Goal: Task Accomplishment & Management: Complete application form

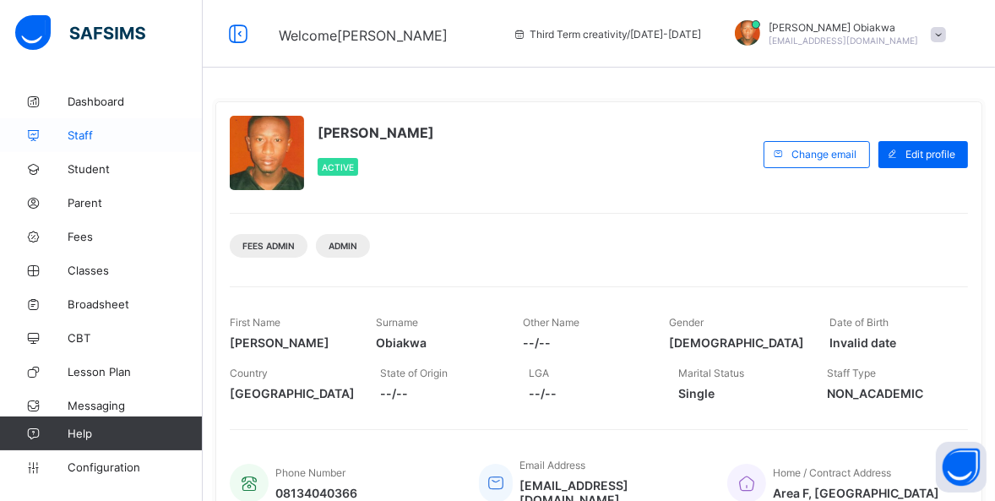
click at [93, 142] on link "Staff" at bounding box center [101, 135] width 203 height 34
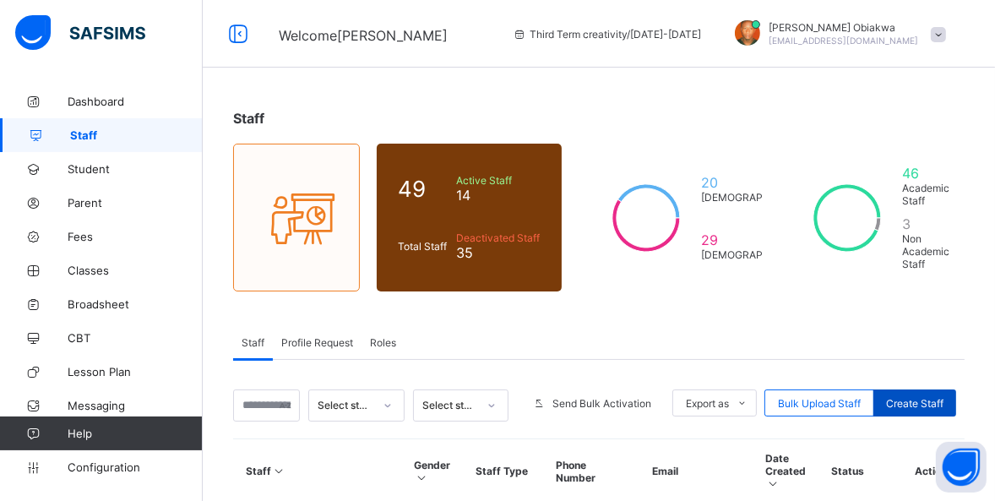
click at [933, 398] on span "Create Staff" at bounding box center [914, 403] width 57 height 13
select select "**"
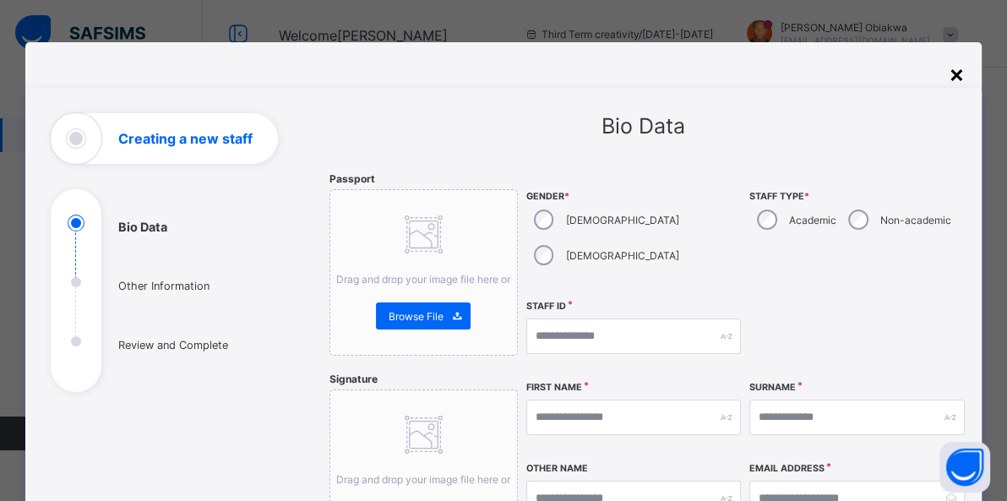
click at [955, 73] on div "×" at bounding box center [957, 73] width 16 height 29
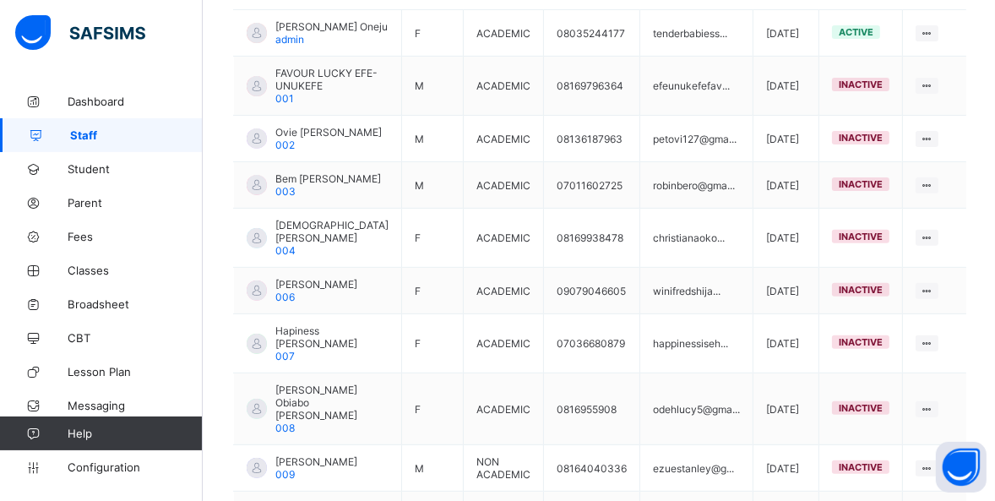
scroll to position [665, 0]
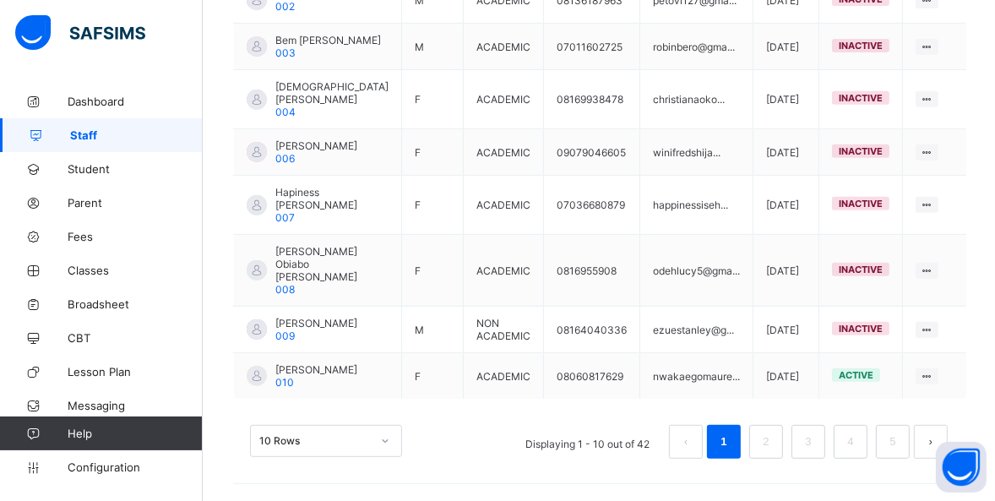
click at [932, 427] on button "next page" at bounding box center [931, 442] width 34 height 34
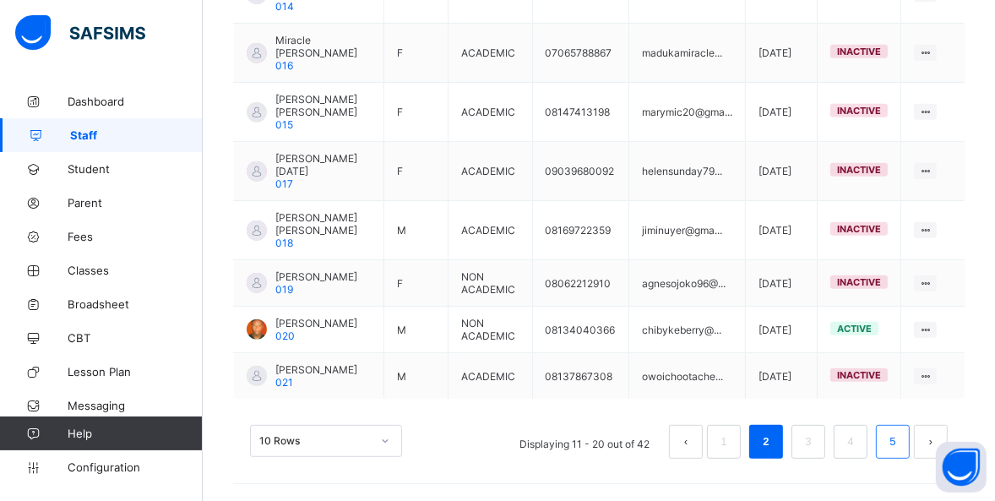
click at [901, 439] on link "5" at bounding box center [893, 442] width 16 height 22
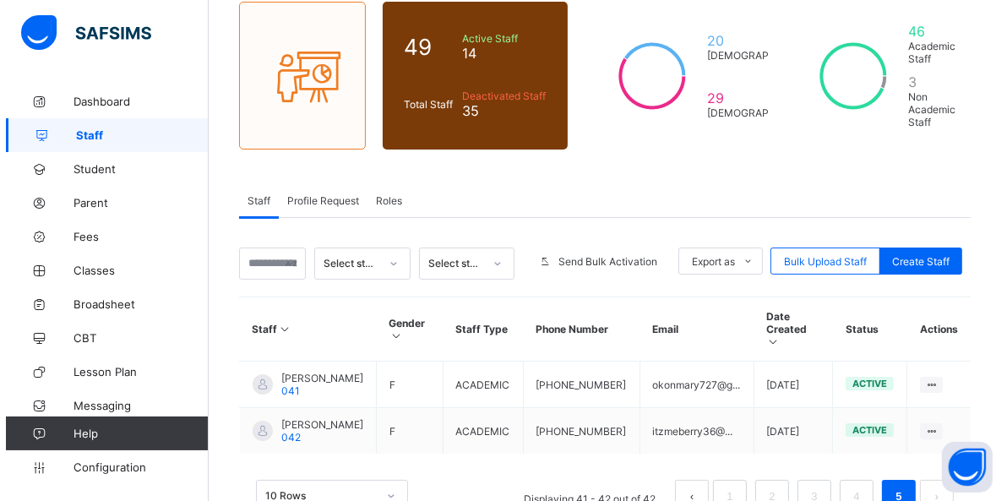
scroll to position [189, 0]
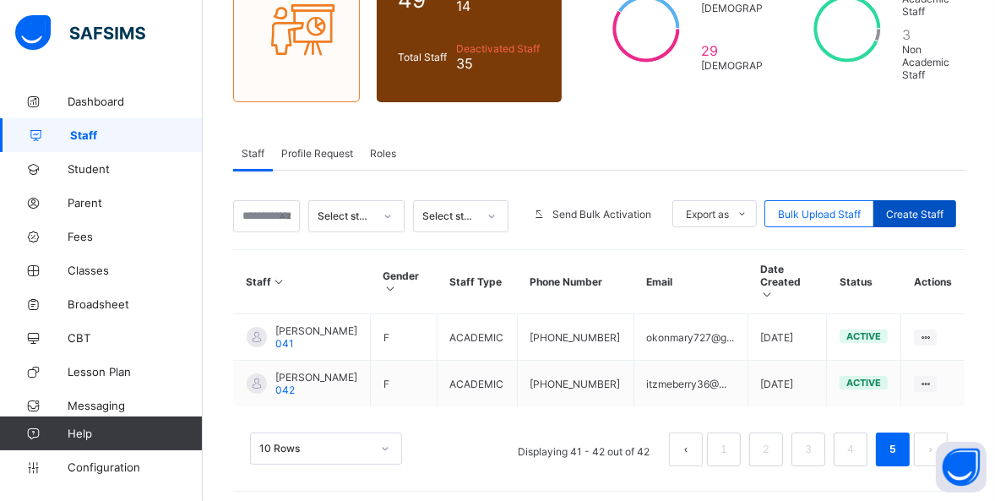
click at [938, 200] on div "Create Staff" at bounding box center [915, 213] width 83 height 27
select select "**"
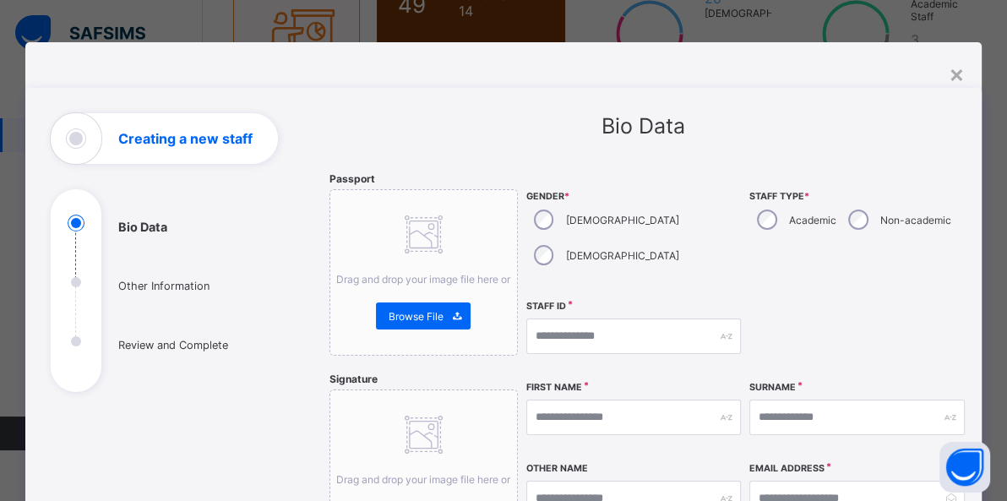
click at [863, 217] on div "Non-academic" at bounding box center [898, 219] width 115 height 35
click at [592, 319] on input "text" at bounding box center [633, 336] width 215 height 35
type input "*"
type input "***"
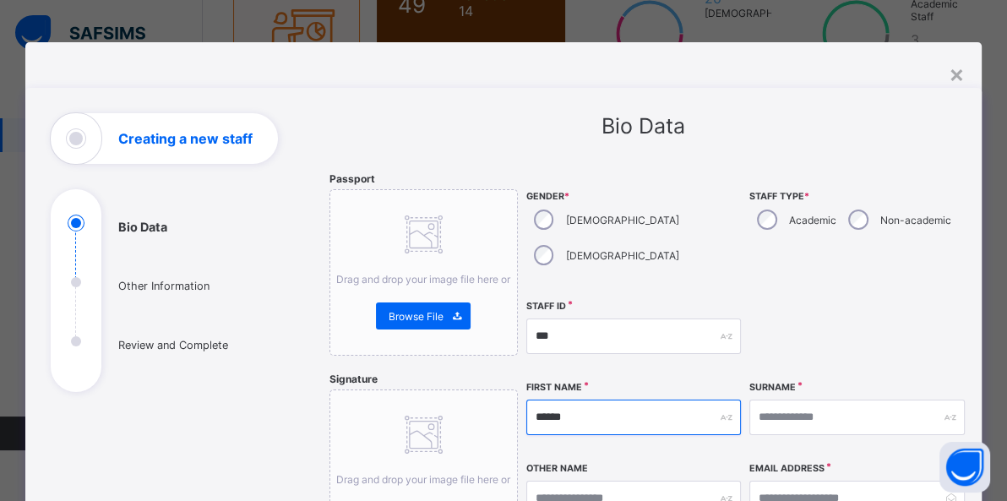
type input "******"
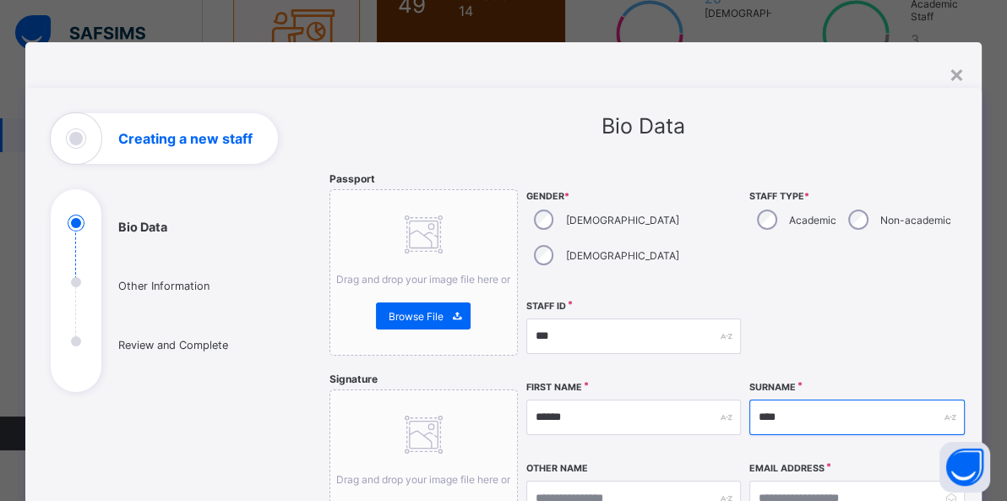
type input "****"
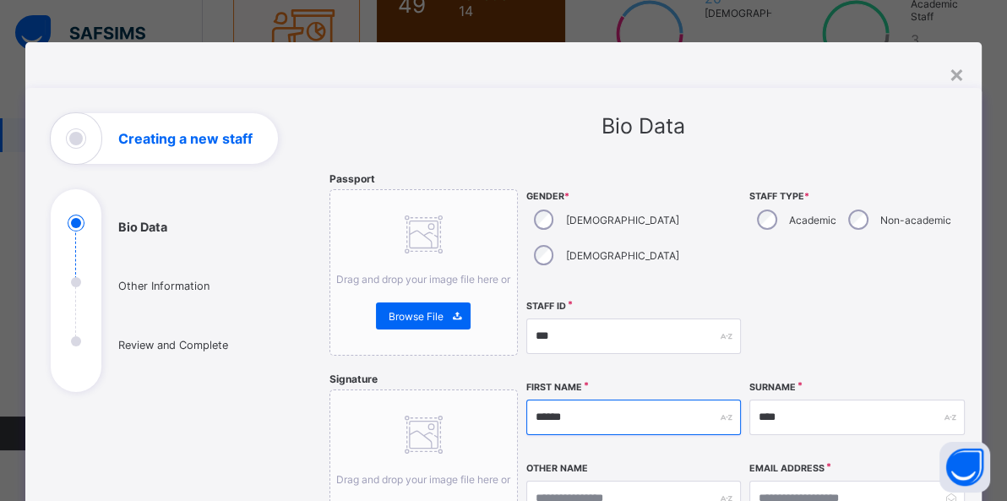
drag, startPoint x: 575, startPoint y: 379, endPoint x: 531, endPoint y: 385, distance: 44.3
click at [531, 400] on input "******" at bounding box center [633, 417] width 215 height 35
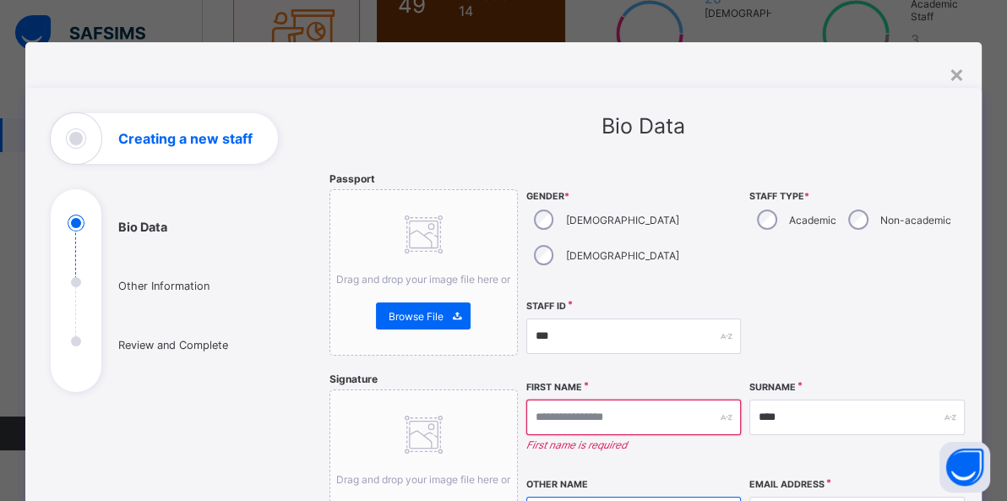
paste input "******"
type input "******"
click at [583, 400] on input "text" at bounding box center [633, 417] width 215 height 35
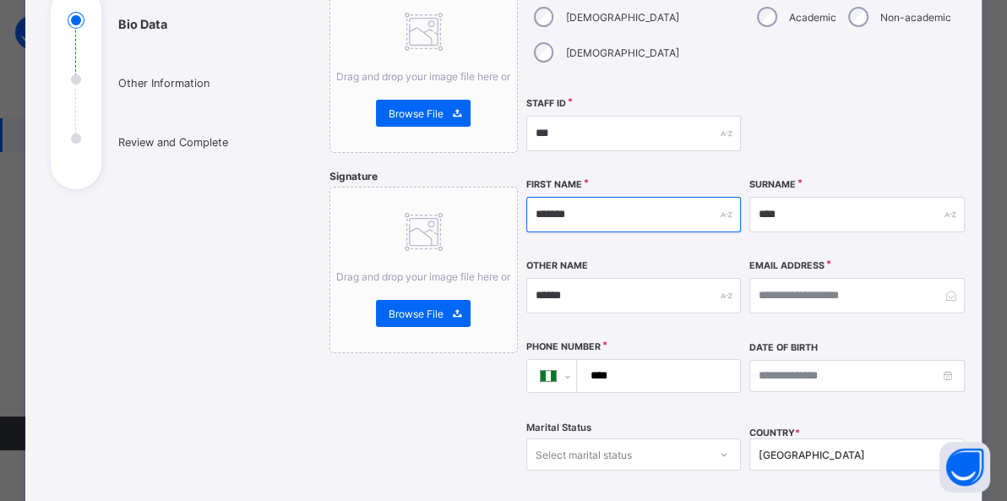
scroll to position [205, 0]
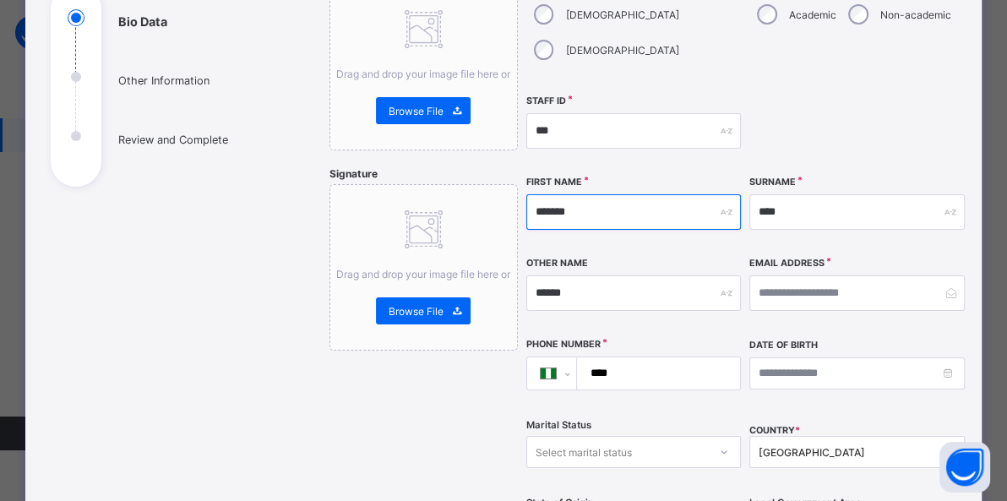
type input "*******"
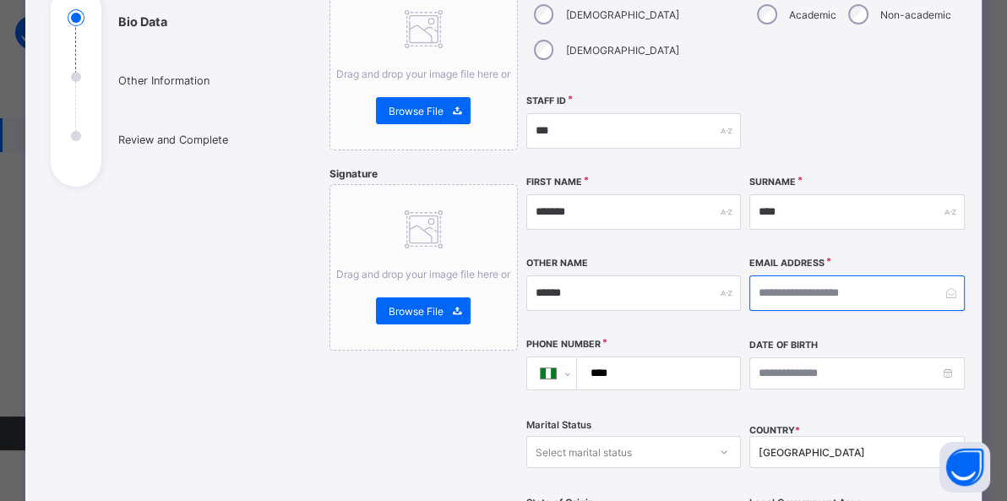
click at [785, 275] on input "email" at bounding box center [856, 292] width 215 height 35
type input "**********"
click at [637, 357] on input "****" at bounding box center [655, 373] width 150 height 32
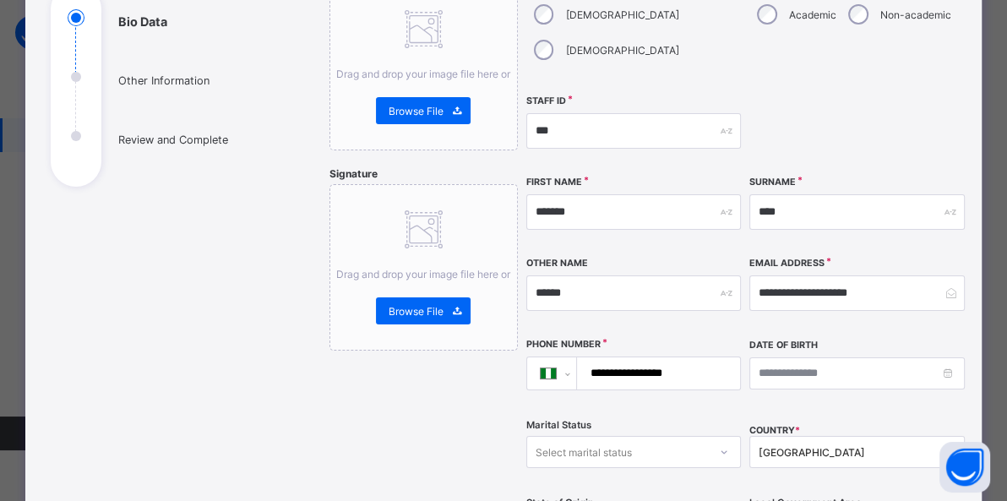
type input "**********"
click at [594, 436] on div "Select marital status" at bounding box center [584, 452] width 96 height 32
click at [831, 436] on div "[GEOGRAPHIC_DATA]" at bounding box center [856, 452] width 215 height 32
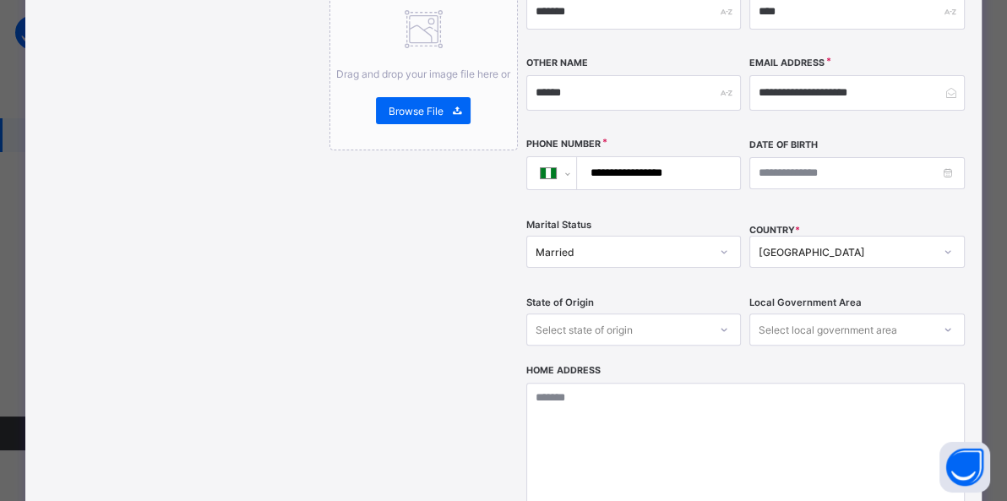
click at [364, 340] on div "Passport Drag and drop your image file here or Browse File Signature Drag and d…" at bounding box center [424, 215] width 188 height 897
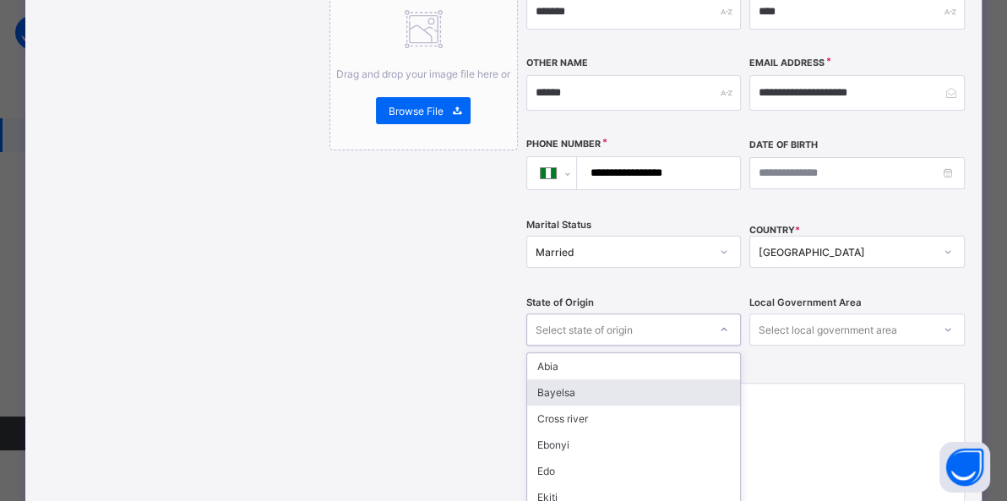
click at [600, 313] on div "option Bayelsa focused, 2 of 37. 37 results available. Use Up and Down to choos…" at bounding box center [633, 329] width 215 height 32
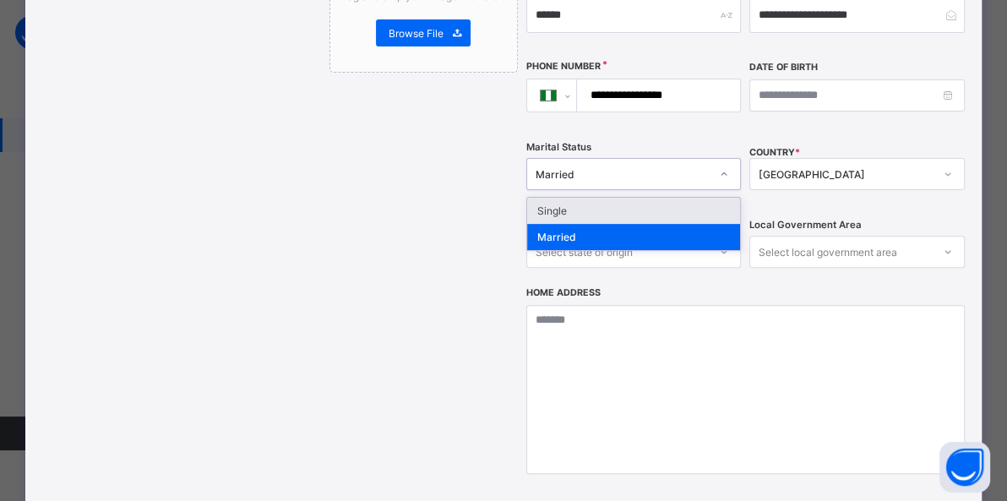
click at [598, 168] on div "Married" at bounding box center [623, 174] width 175 height 13
click at [602, 198] on div "Single" at bounding box center [634, 211] width 214 height 26
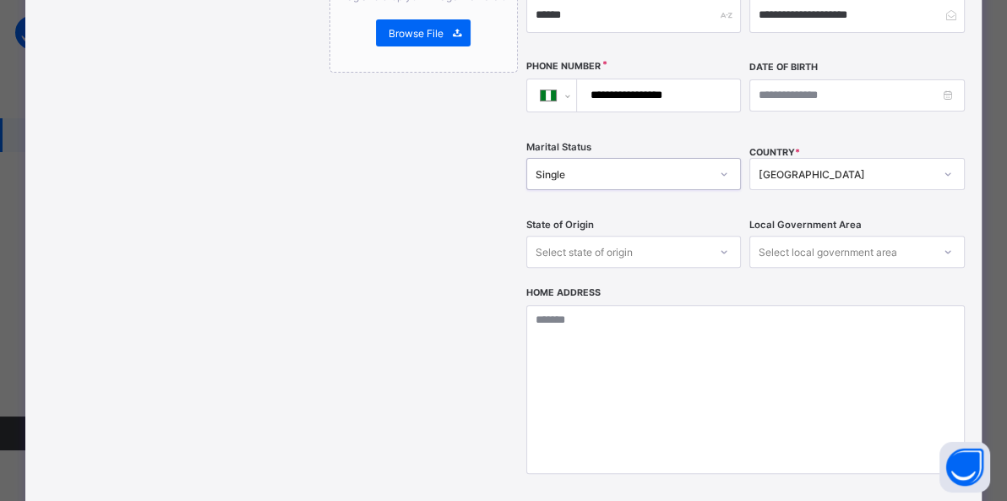
click at [575, 236] on div "Select state of origin" at bounding box center [584, 252] width 97 height 32
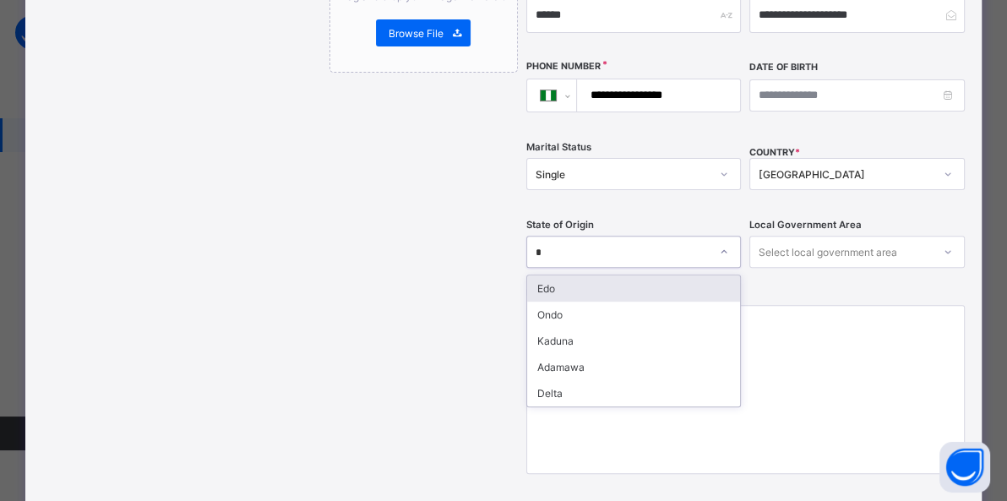
type input "**"
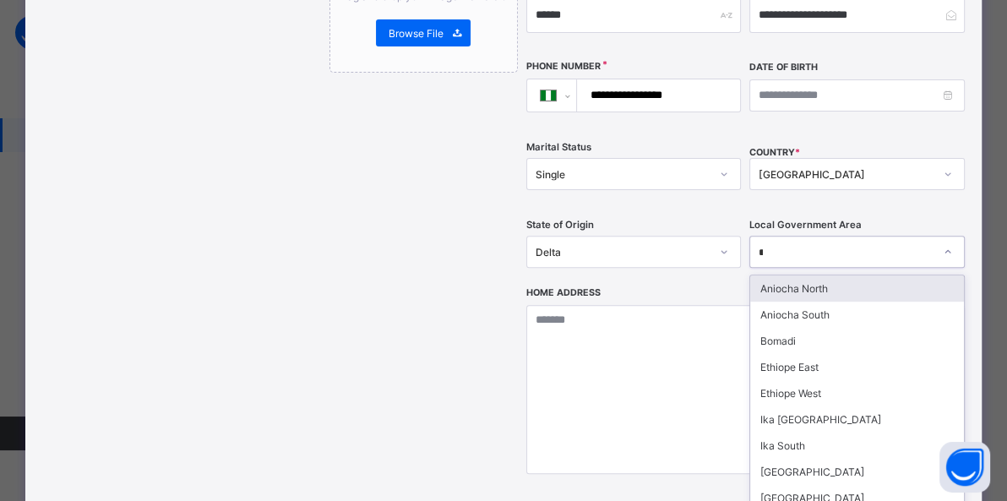
type input "**"
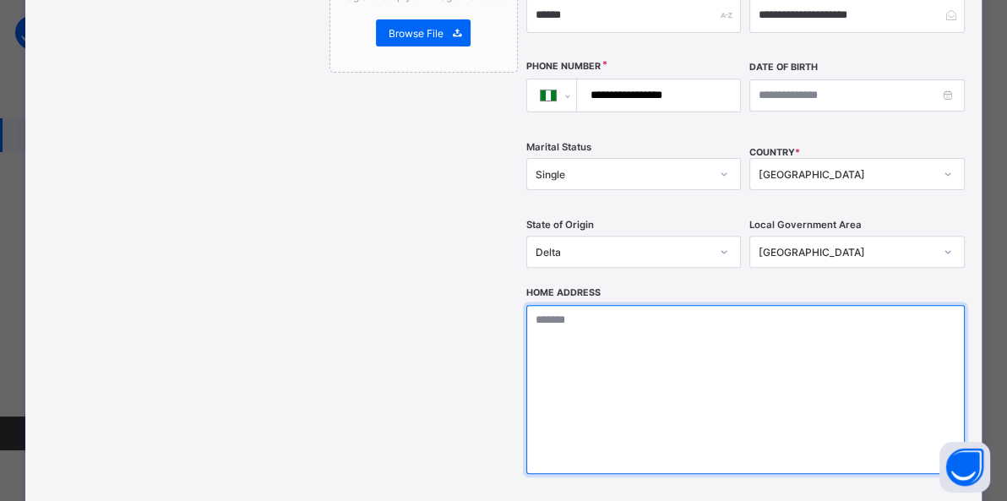
click at [553, 305] on textarea at bounding box center [745, 389] width 439 height 169
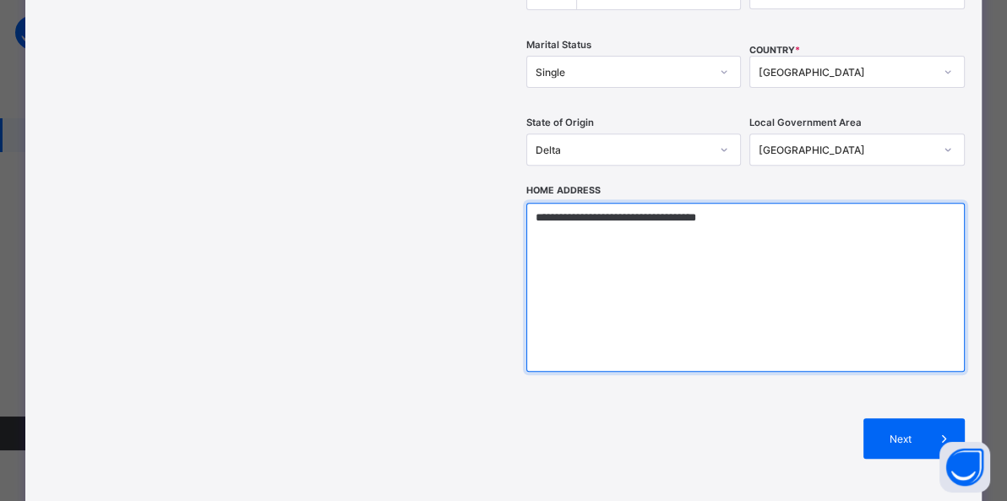
scroll to position [591, 0]
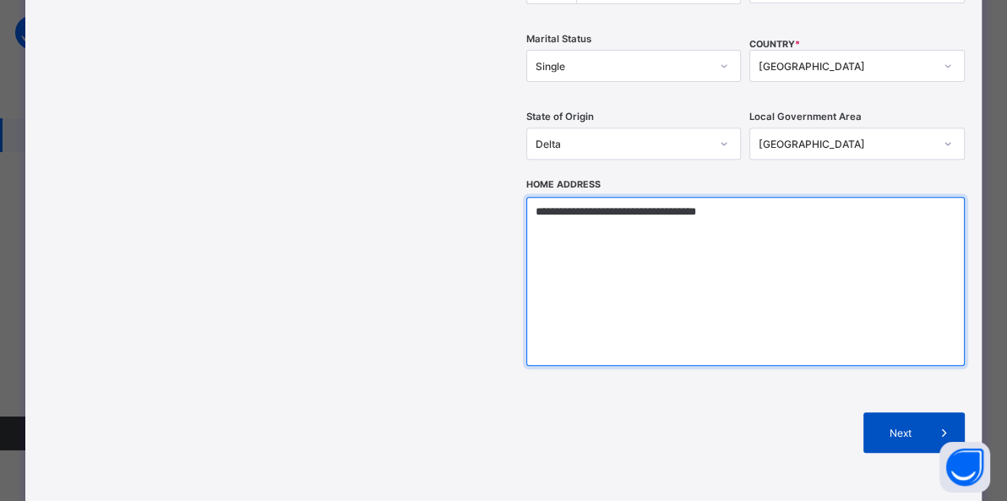
type textarea "**********"
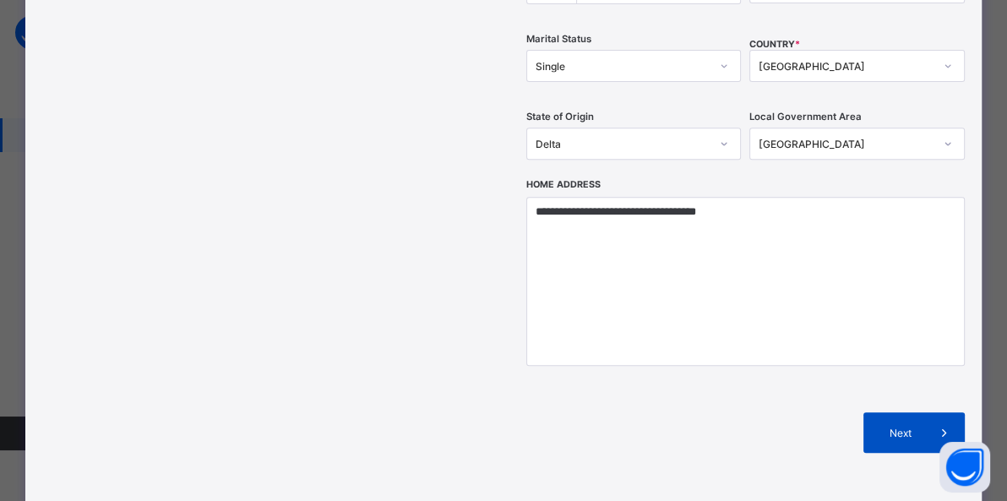
click at [906, 427] on span "Next" at bounding box center [900, 433] width 48 height 13
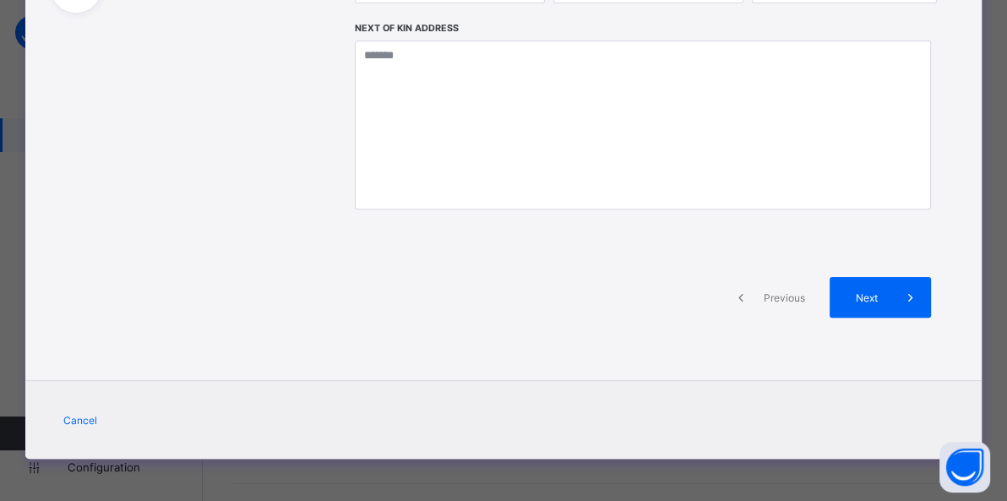
scroll to position [379, 0]
click at [862, 290] on div "Next" at bounding box center [880, 297] width 101 height 41
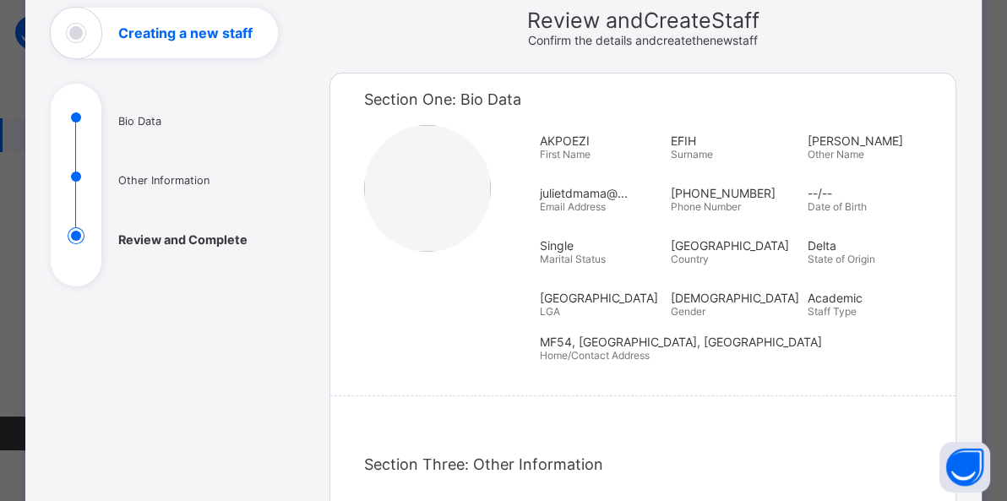
scroll to position [543, 0]
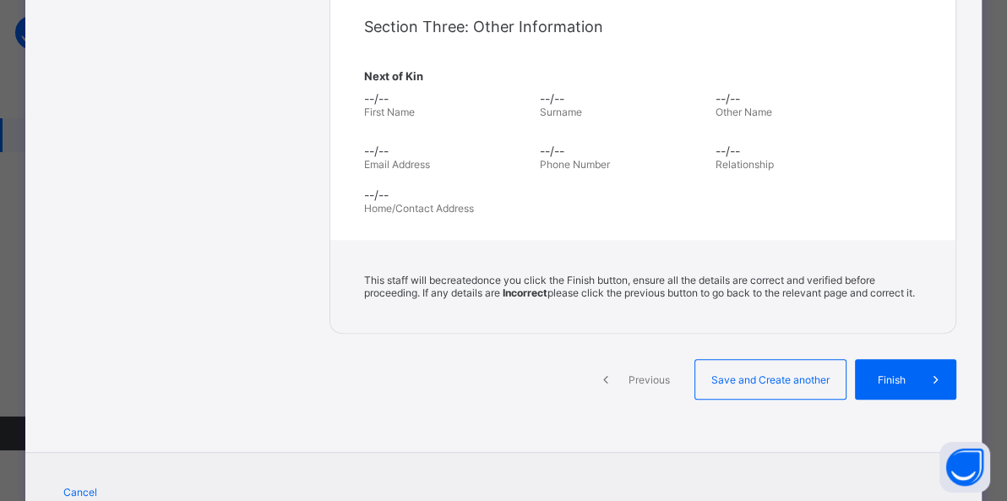
click at [642, 386] on span "Previous" at bounding box center [649, 379] width 46 height 13
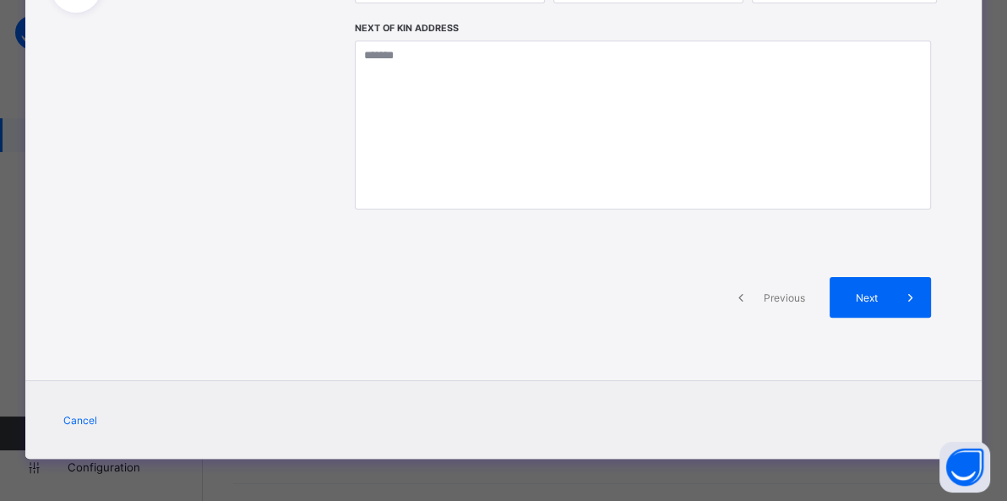
scroll to position [379, 0]
click at [780, 300] on span "Previous" at bounding box center [784, 297] width 46 height 13
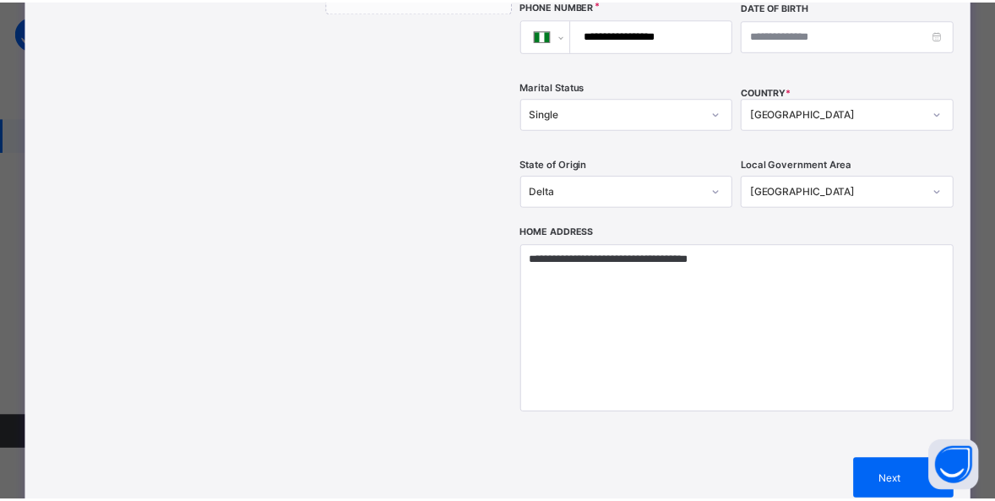
scroll to position [106, 0]
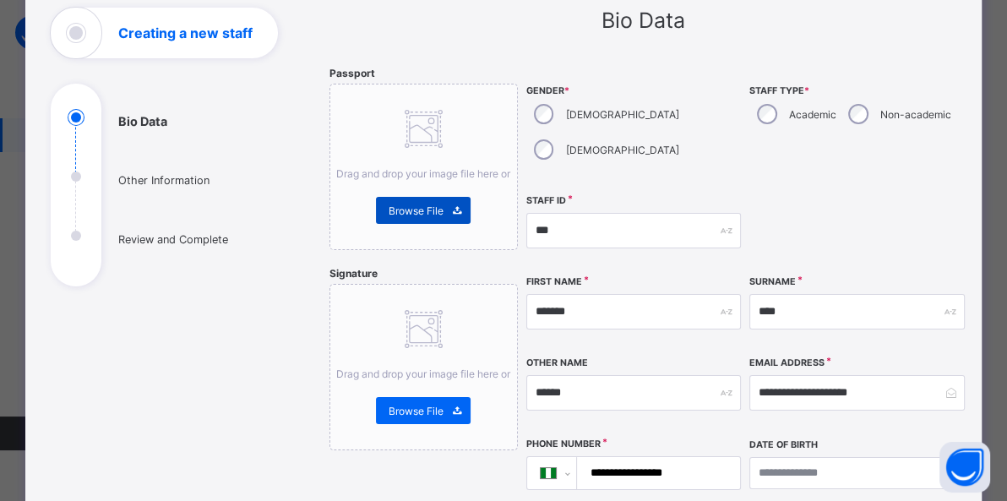
click at [413, 210] on span "Browse File" at bounding box center [416, 210] width 55 height 13
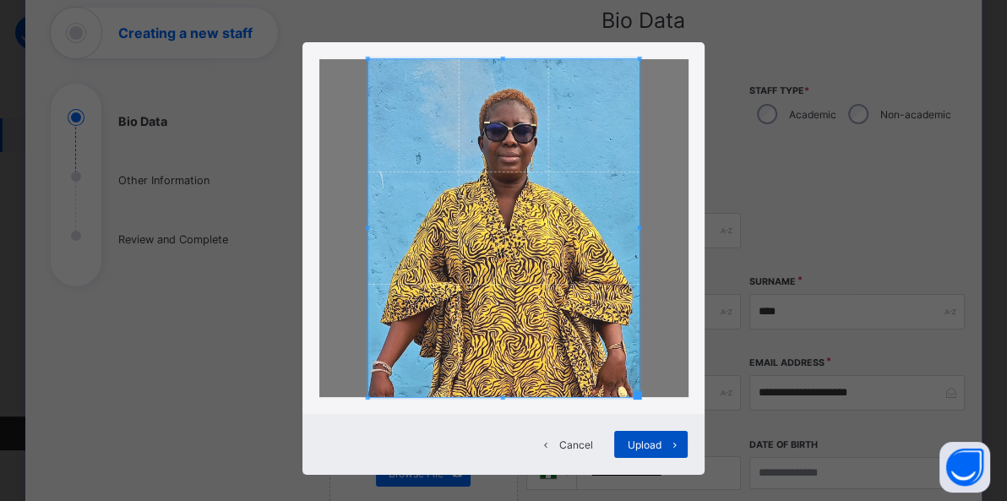
click at [648, 442] on span "Upload" at bounding box center [644, 444] width 34 height 13
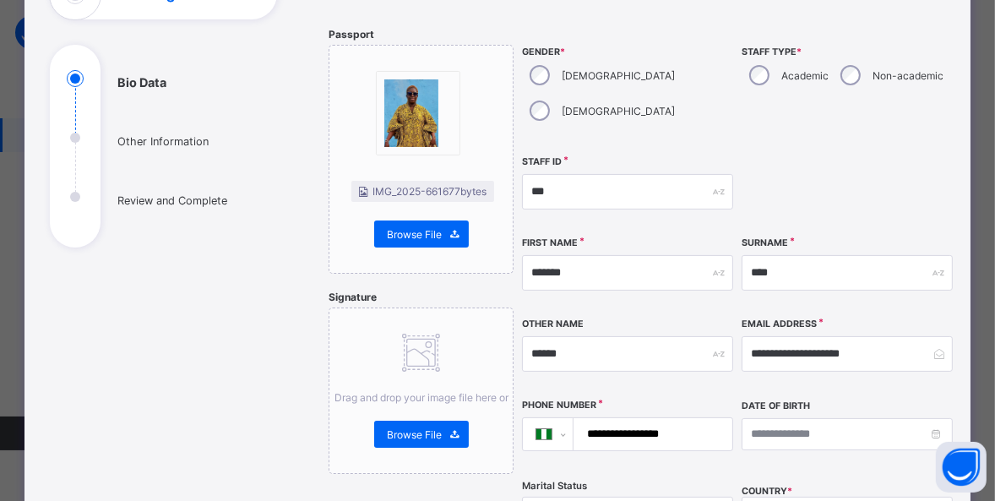
scroll to position [144, 0]
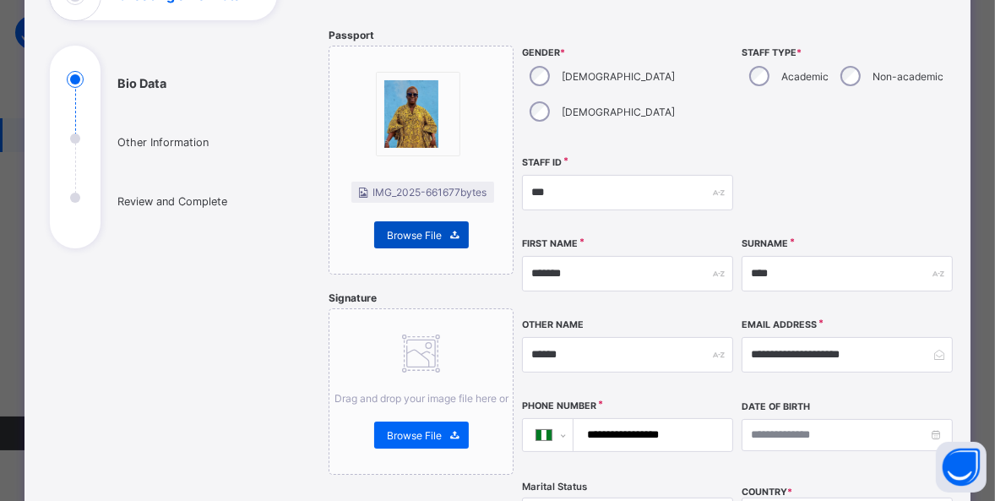
click at [417, 231] on span "Browse File" at bounding box center [414, 235] width 55 height 13
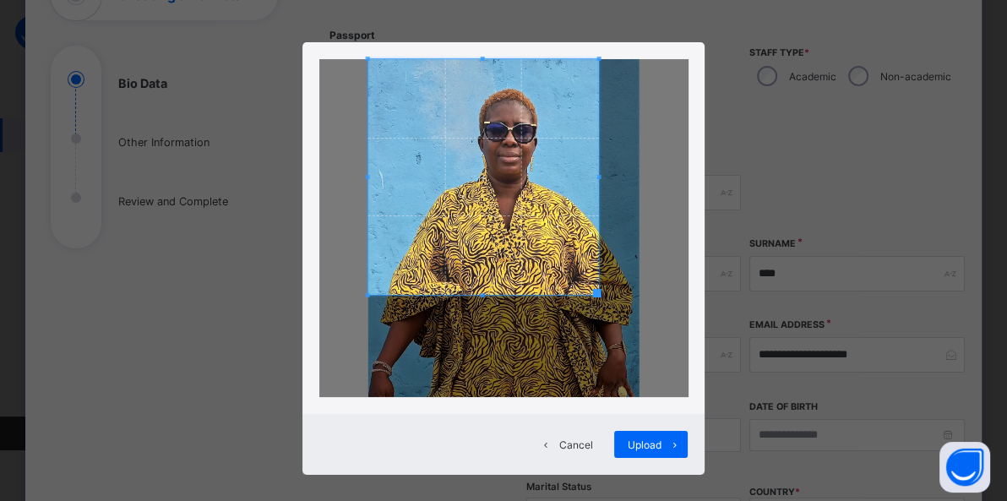
click at [598, 294] on span at bounding box center [597, 293] width 8 height 8
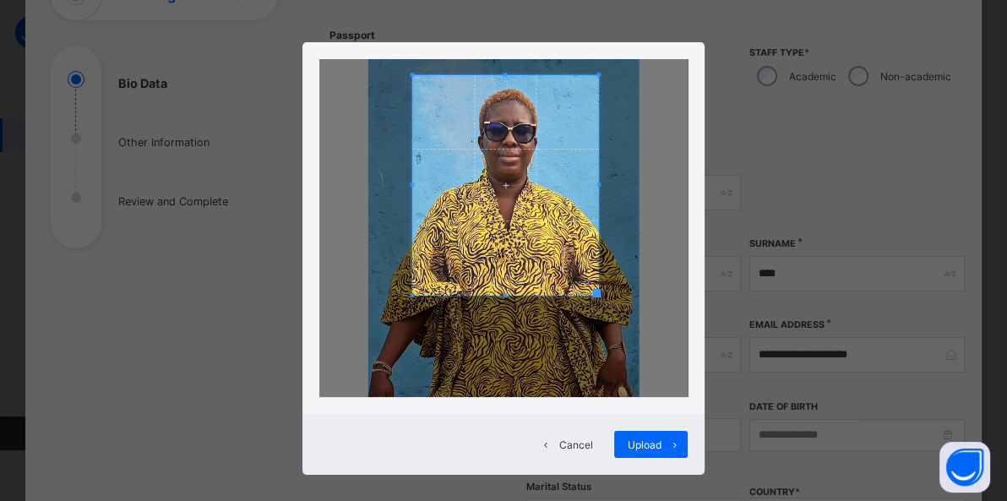
click at [410, 75] on span at bounding box center [412, 75] width 4 height 4
click at [640, 447] on span "Upload" at bounding box center [644, 444] width 34 height 13
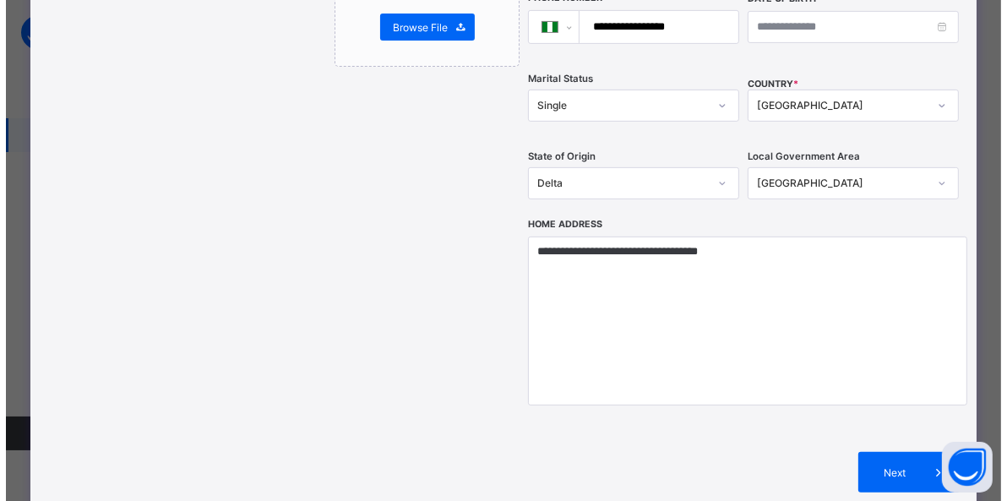
scroll to position [555, 0]
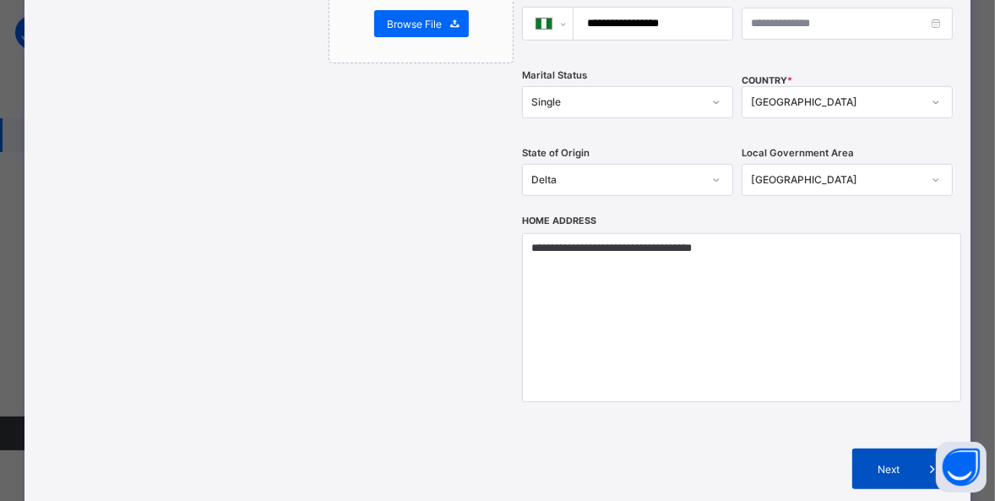
click at [870, 463] on span "Next" at bounding box center [889, 469] width 48 height 13
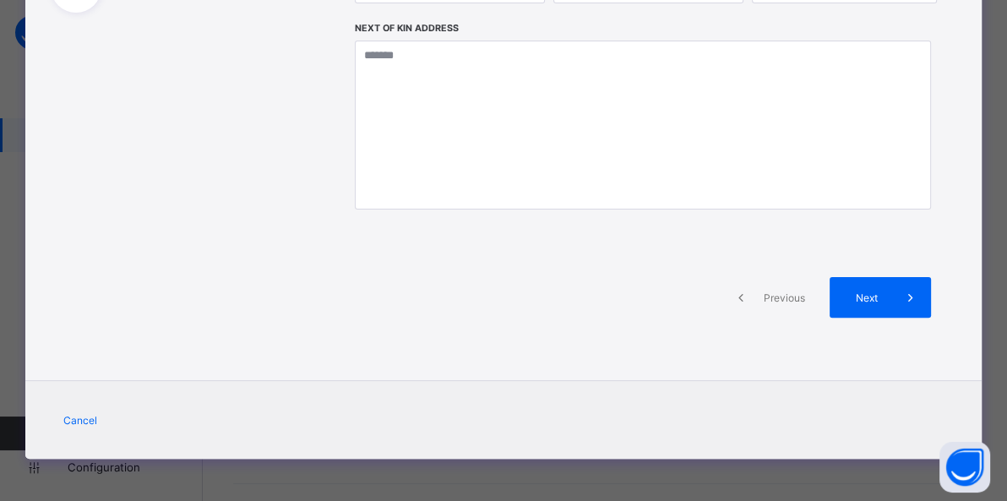
scroll to position [379, 0]
click at [843, 293] on span "Next" at bounding box center [866, 297] width 48 height 13
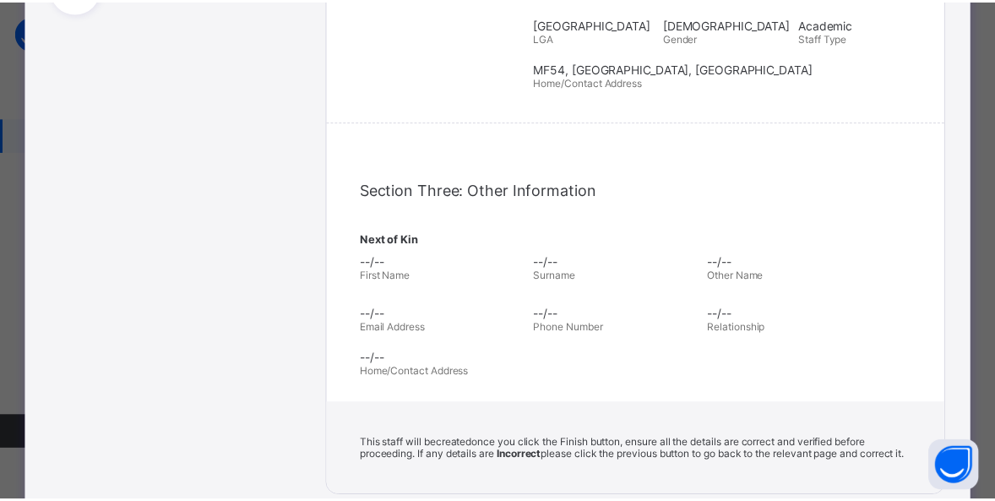
scroll to position [555, 0]
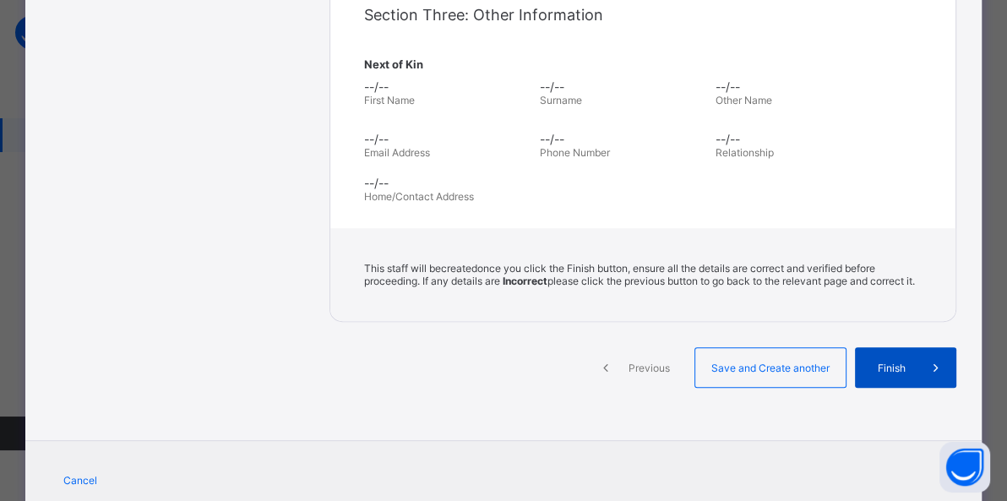
click at [885, 374] on span "Finish" at bounding box center [892, 368] width 48 height 13
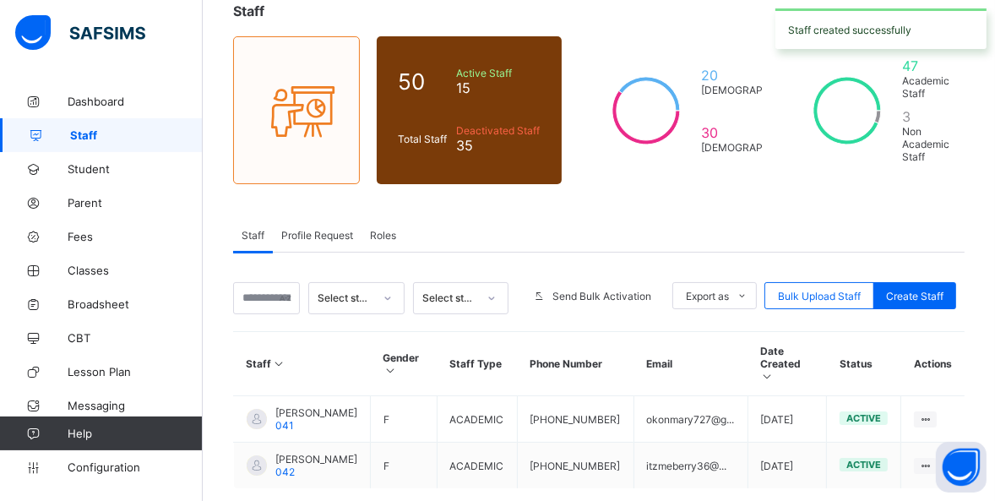
scroll to position [189, 0]
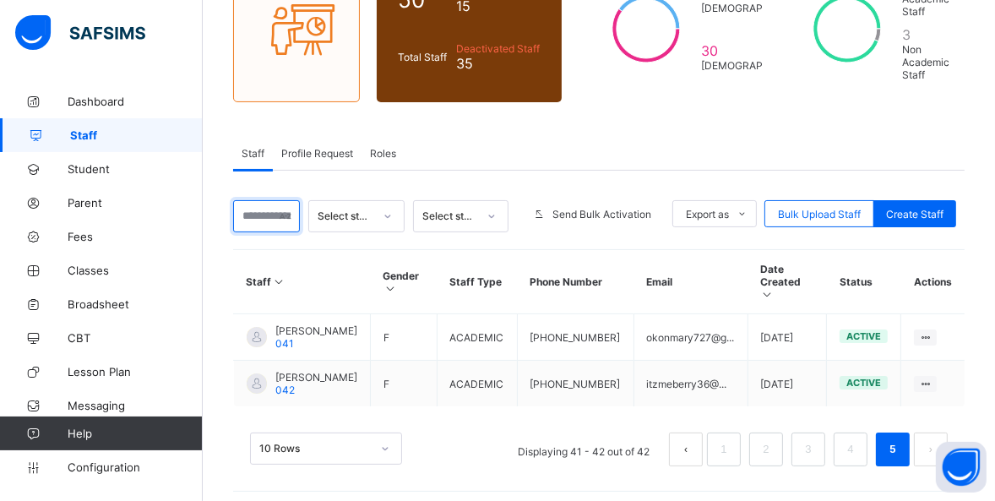
click at [263, 210] on input "text" at bounding box center [266, 216] width 67 height 32
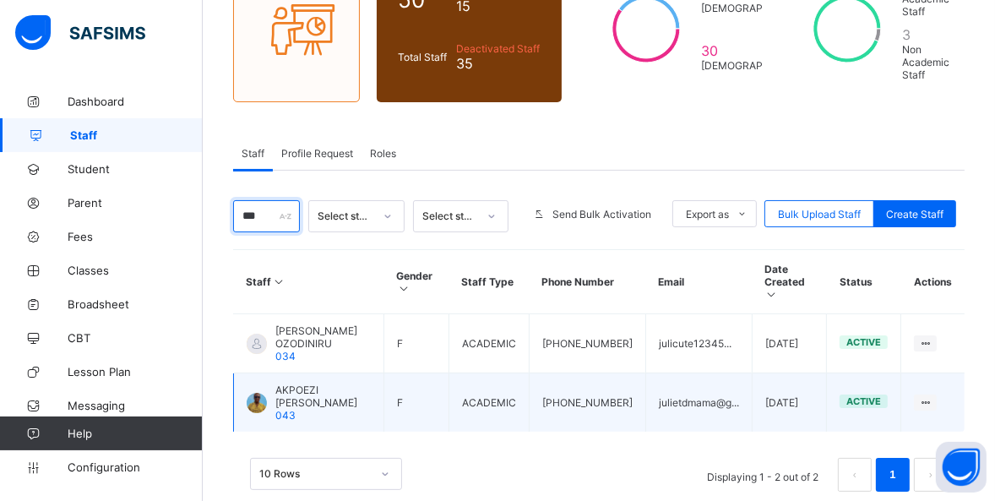
type input "***"
click at [296, 384] on span "AKPOEZI [PERSON_NAME]" at bounding box center [322, 396] width 95 height 25
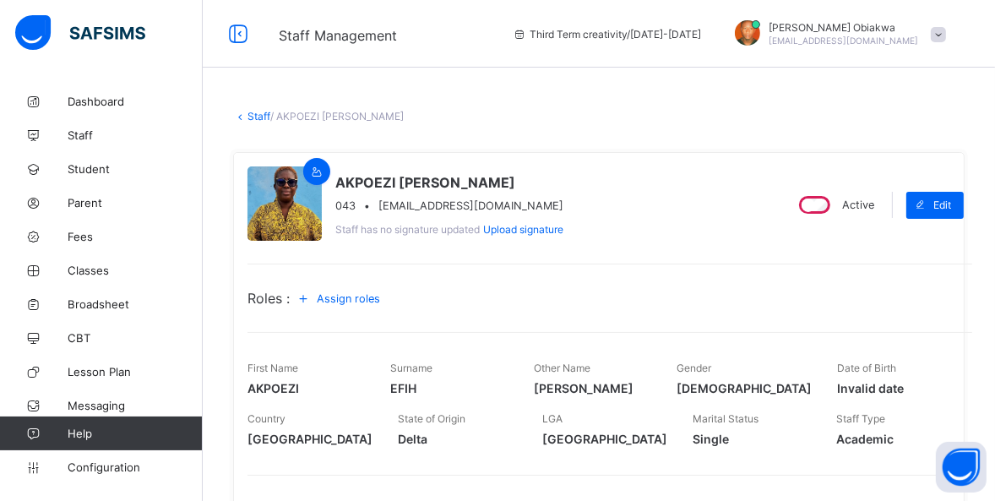
click at [337, 292] on span "Assign roles" at bounding box center [348, 298] width 63 height 13
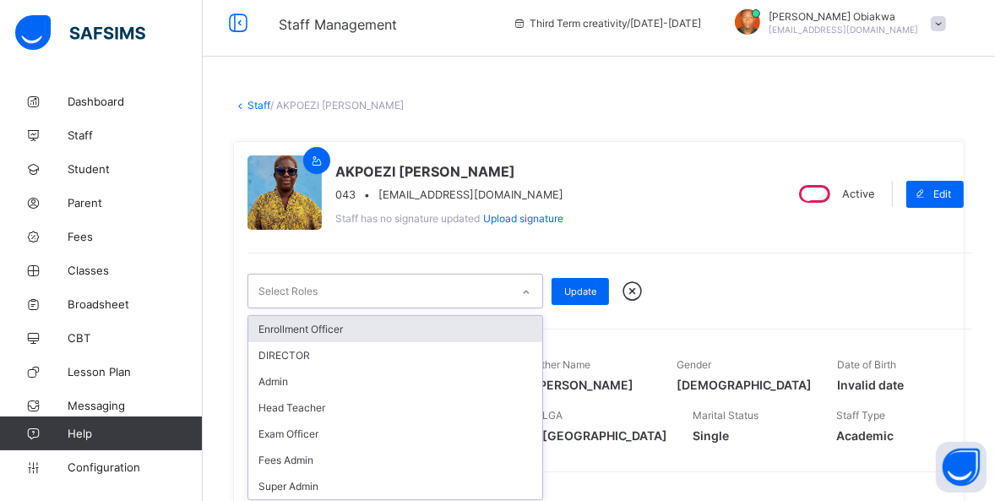
click at [531, 301] on div at bounding box center [526, 292] width 29 height 27
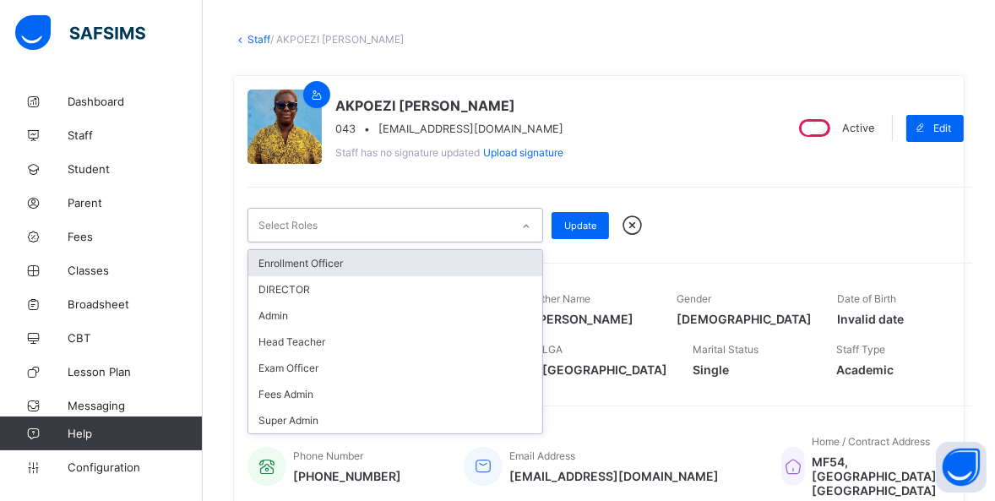
scroll to position [80, 0]
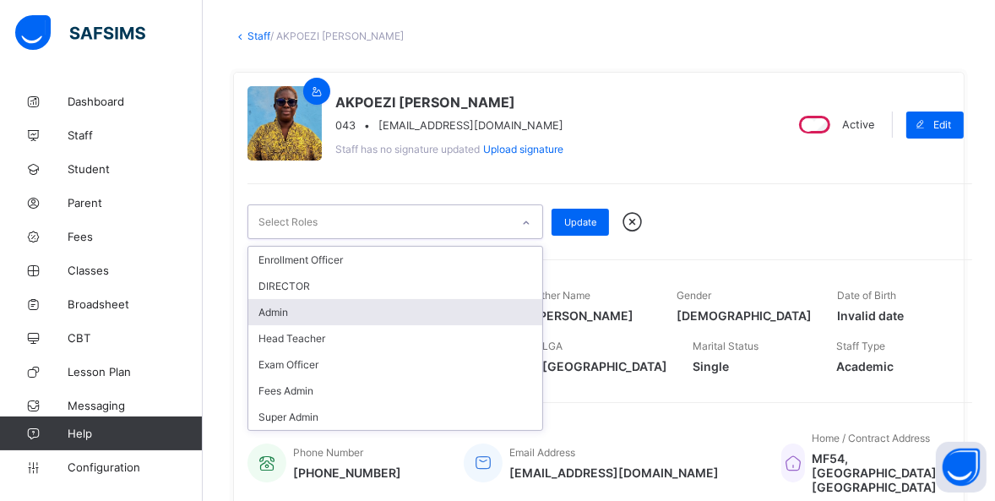
click at [289, 311] on div "Admin" at bounding box center [395, 312] width 294 height 26
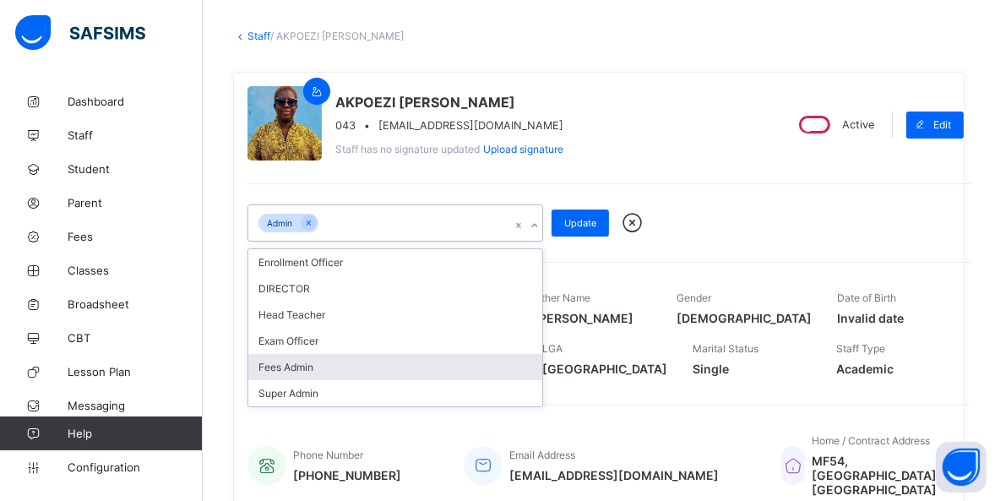
click at [313, 368] on div "Fees Admin" at bounding box center [395, 367] width 294 height 26
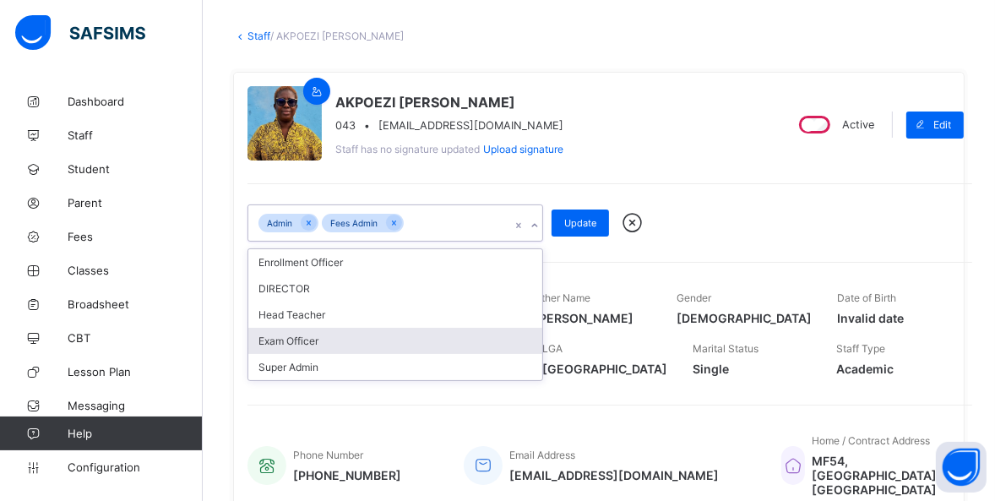
click at [775, 204] on div "option Fees Admin, selected. option Exam Officer focused, 5 of 7. 5 results ava…" at bounding box center [610, 222] width 725 height 37
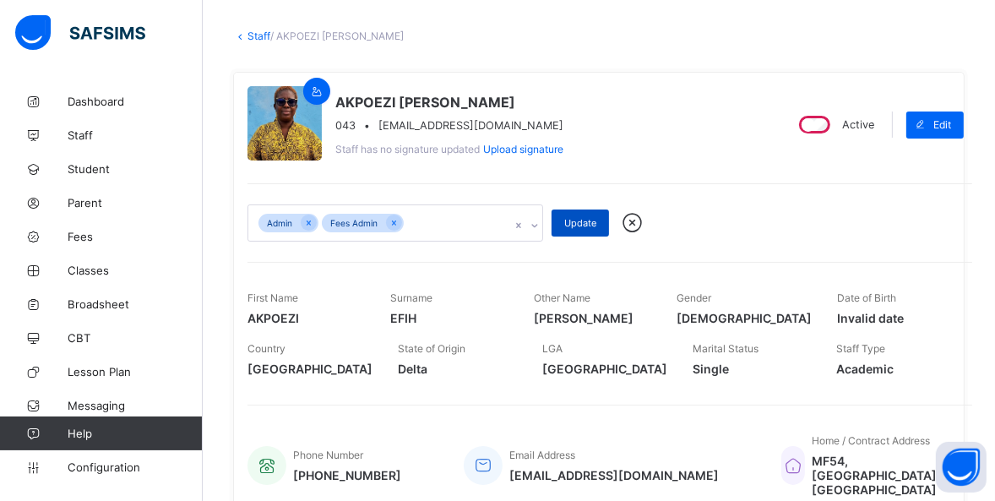
click at [573, 221] on span "Update" at bounding box center [580, 223] width 32 height 12
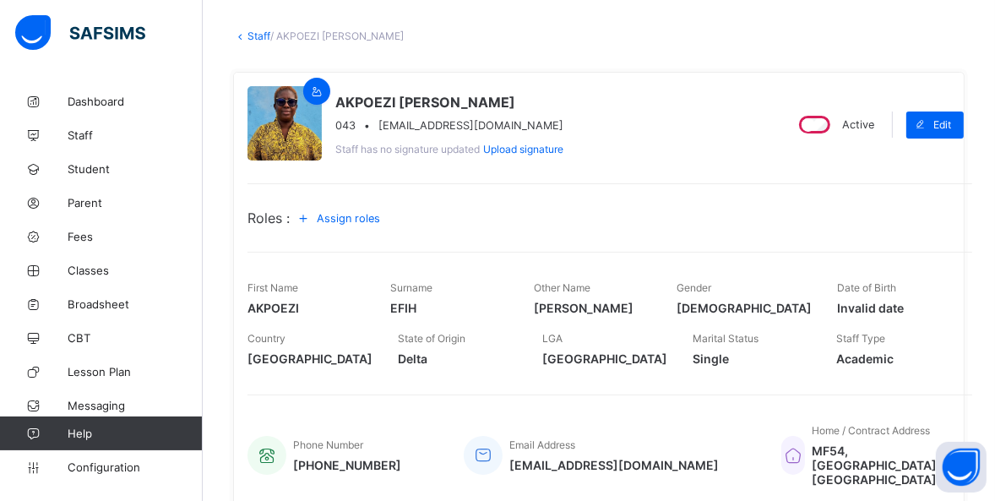
scroll to position [0, 0]
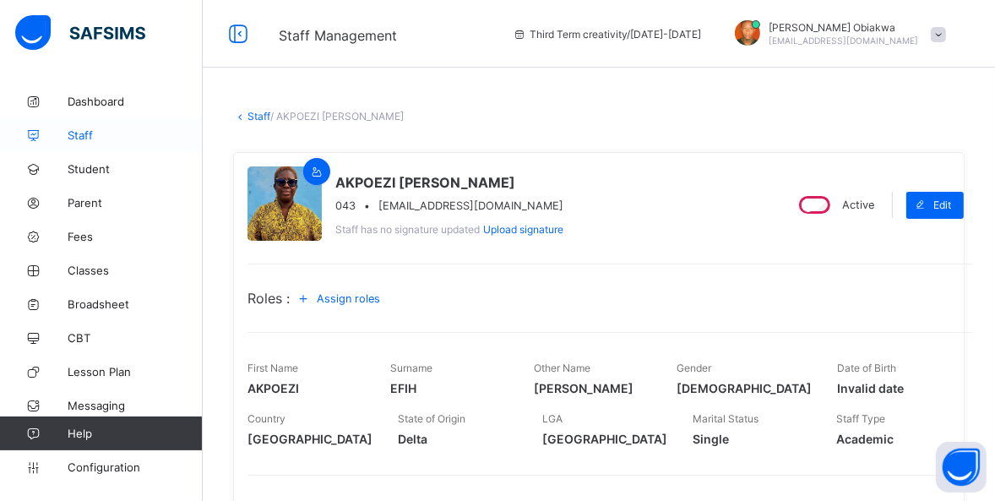
click at [95, 137] on span "Staff" at bounding box center [135, 135] width 135 height 14
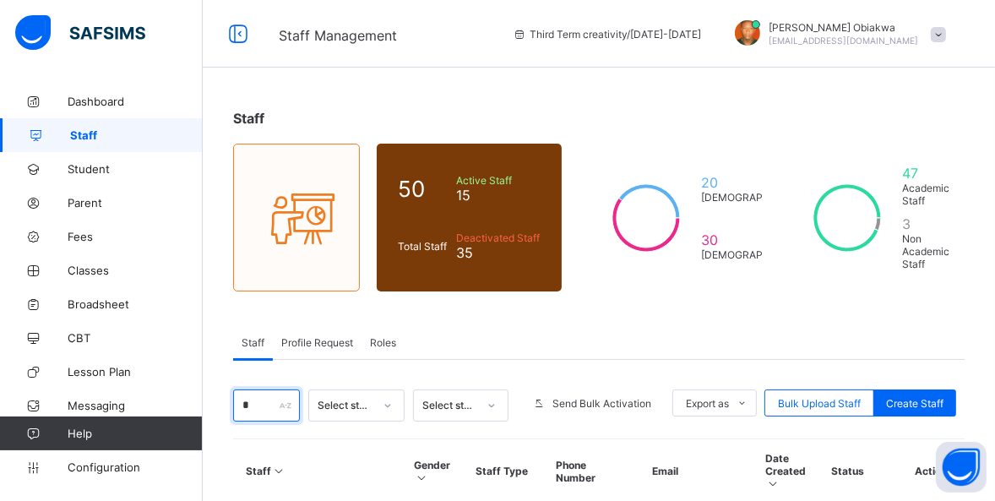
click at [270, 401] on input "*" at bounding box center [266, 405] width 67 height 32
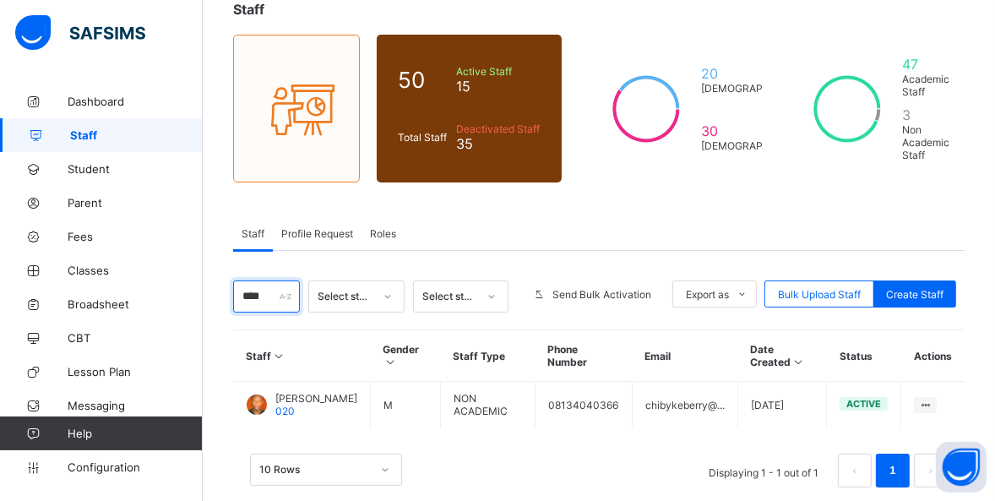
scroll to position [139, 0]
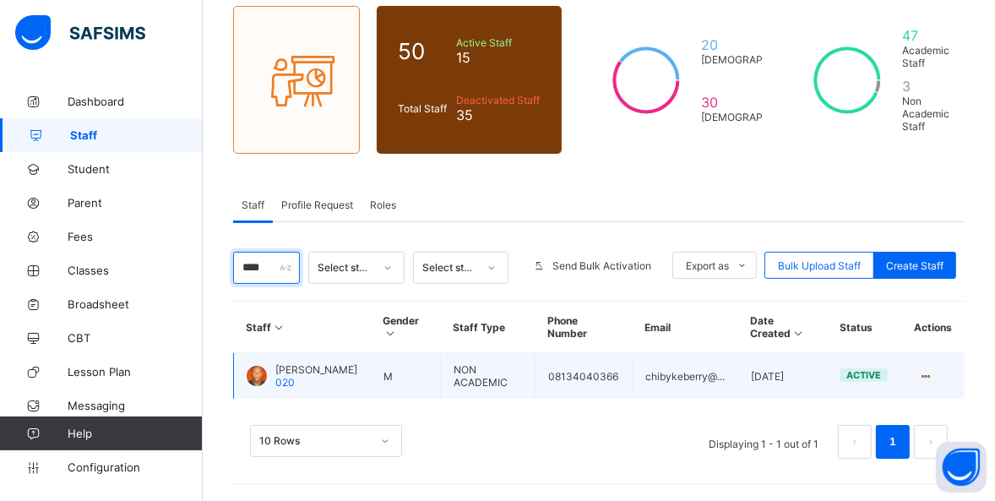
type input "****"
click at [282, 363] on span "[PERSON_NAME]" at bounding box center [316, 369] width 82 height 13
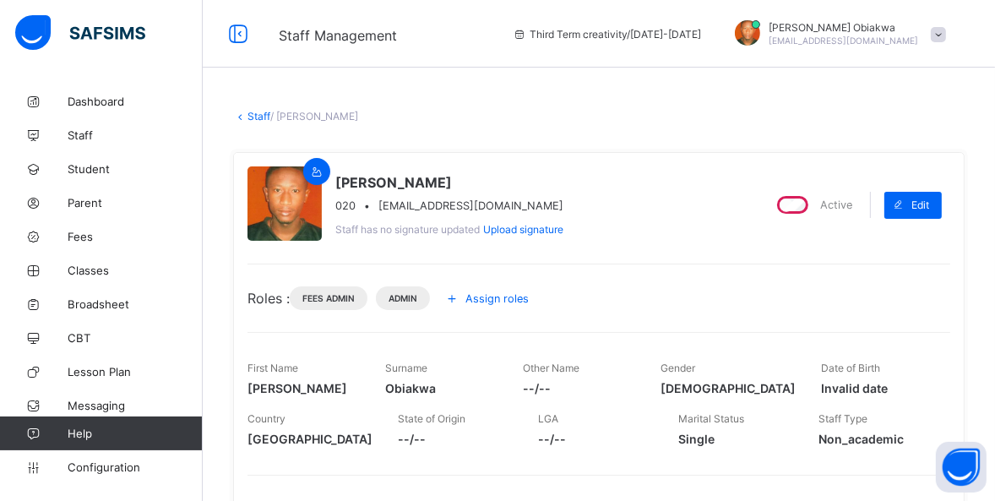
click at [489, 292] on span "Assign roles" at bounding box center [497, 298] width 63 height 13
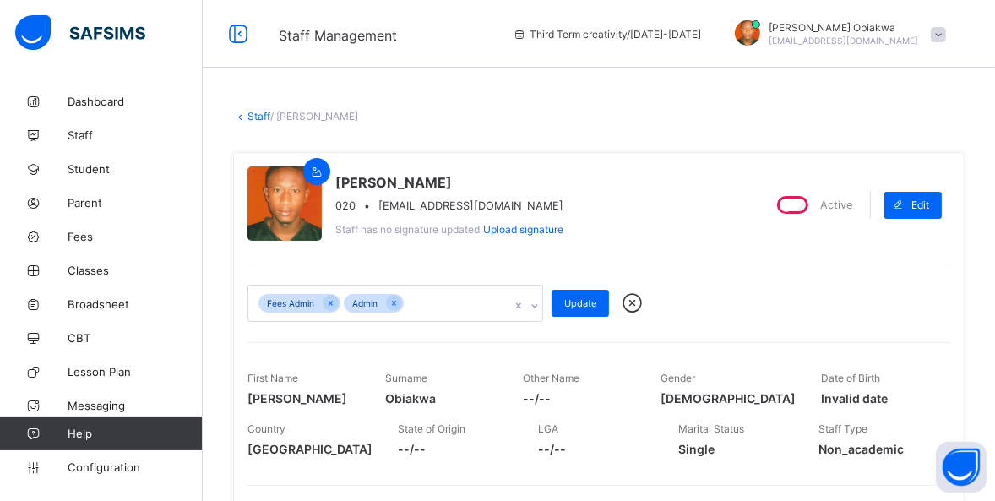
click at [485, 302] on div "Fees Admin Admin" at bounding box center [379, 303] width 262 height 35
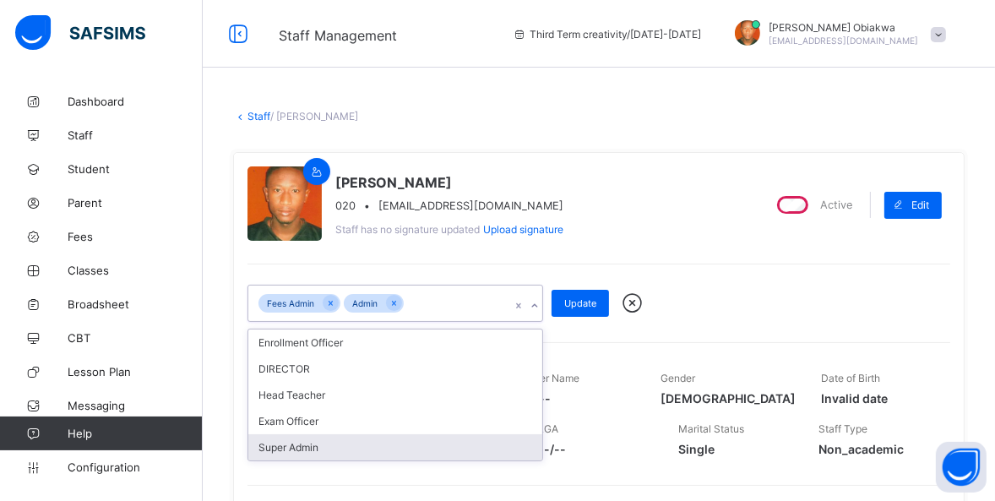
click at [356, 448] on div "Super Admin" at bounding box center [395, 447] width 294 height 26
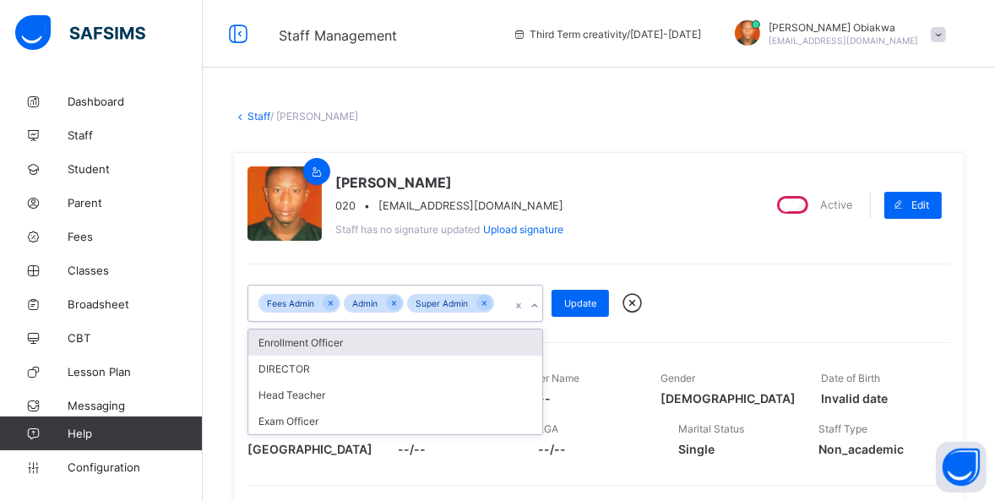
click at [394, 335] on div "Enrollment Officer" at bounding box center [395, 343] width 294 height 26
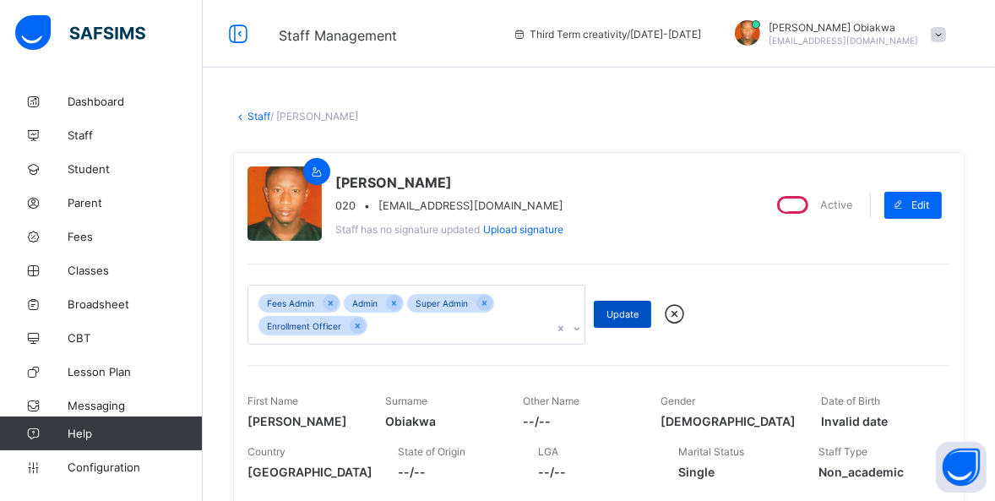
click at [622, 314] on span "Update" at bounding box center [623, 314] width 32 height 12
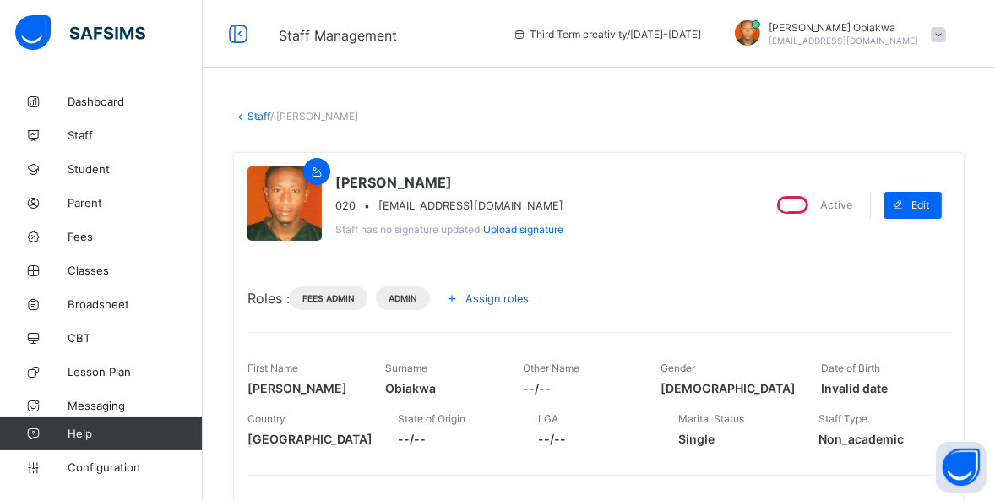
drag, startPoint x: 182, startPoint y: 26, endPoint x: -6, endPoint y: 8, distance: 188.4
click at [0, 8] on html "Staff Management Third Term creativity / 2024-2025 Celestine Obiakwa chibykeber…" at bounding box center [497, 483] width 995 height 966
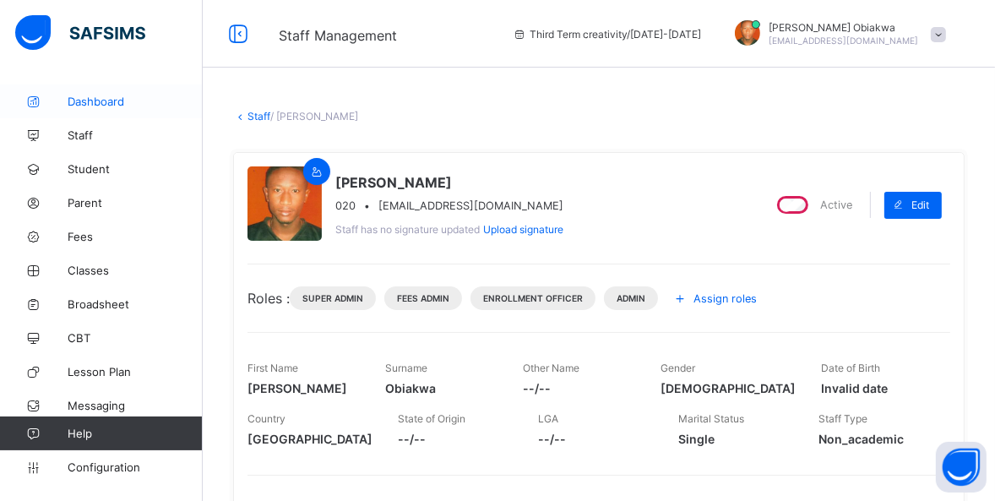
click at [73, 93] on link "Dashboard" at bounding box center [101, 101] width 203 height 34
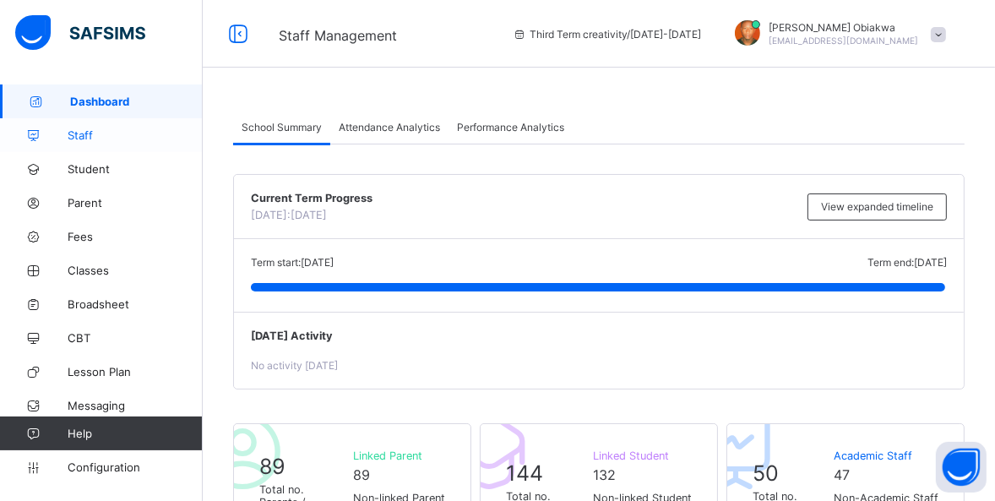
click at [92, 142] on link "Staff" at bounding box center [101, 135] width 203 height 34
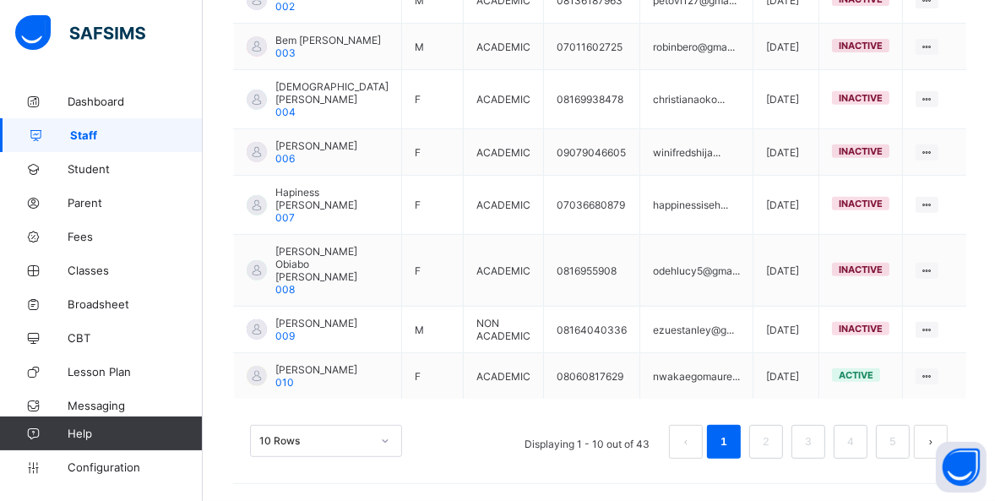
scroll to position [642, 0]
click at [301, 376] on span "[PERSON_NAME]" at bounding box center [316, 369] width 82 height 13
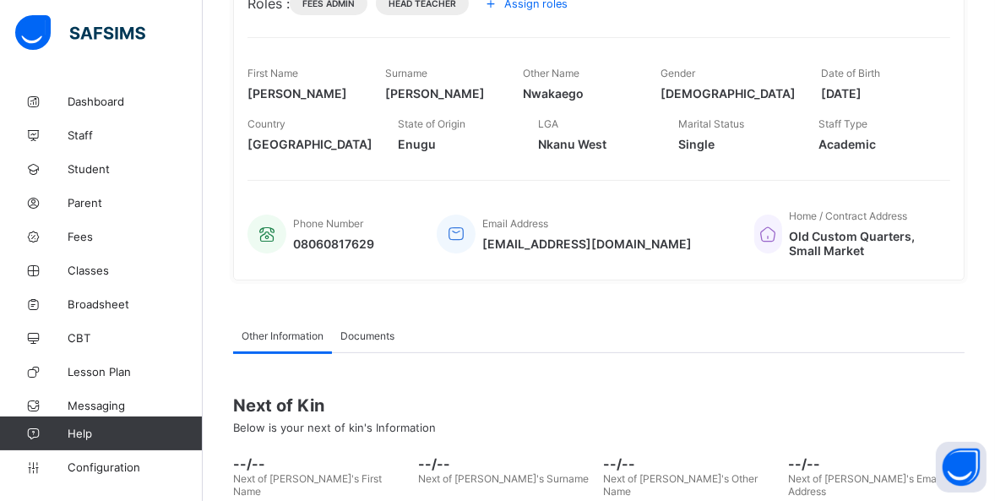
scroll to position [433, 0]
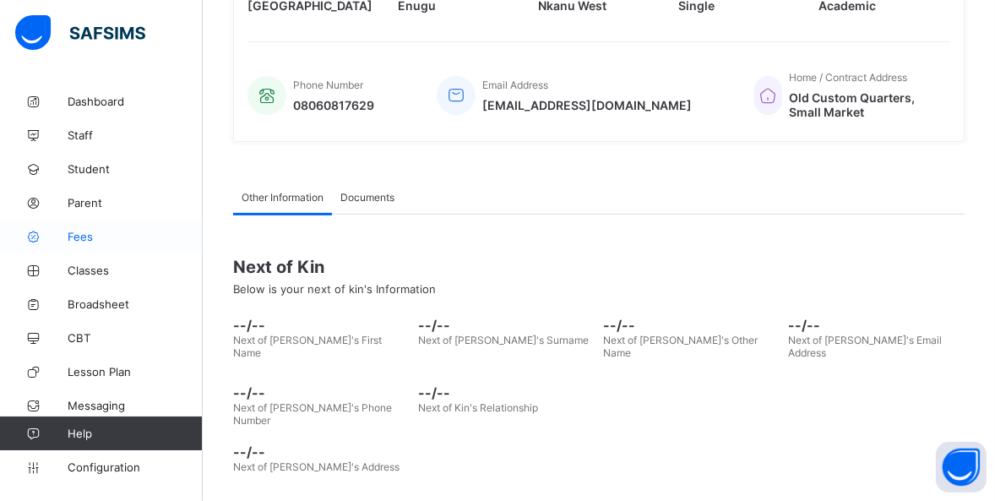
click at [91, 245] on link "Fees" at bounding box center [101, 237] width 203 height 34
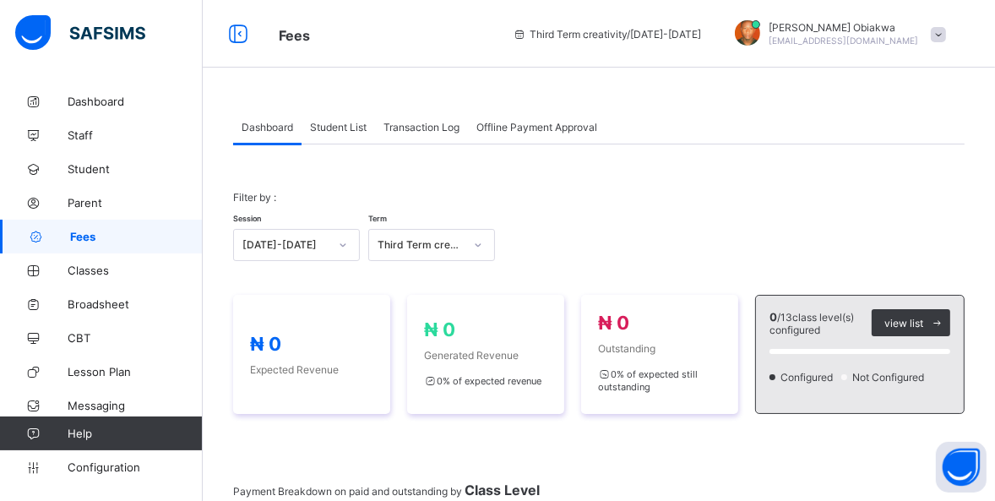
click at [336, 133] on div "Student List" at bounding box center [339, 127] width 74 height 34
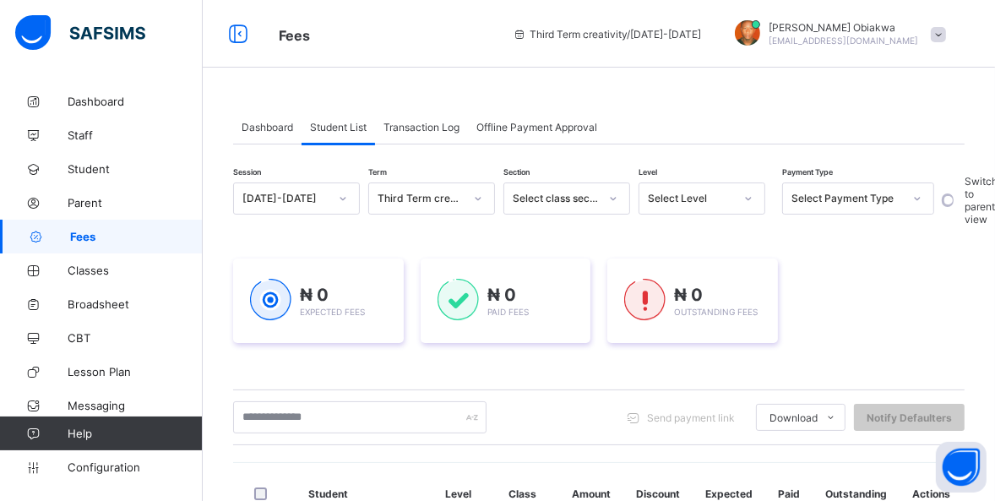
click at [441, 121] on span "Transaction Log" at bounding box center [422, 127] width 76 height 13
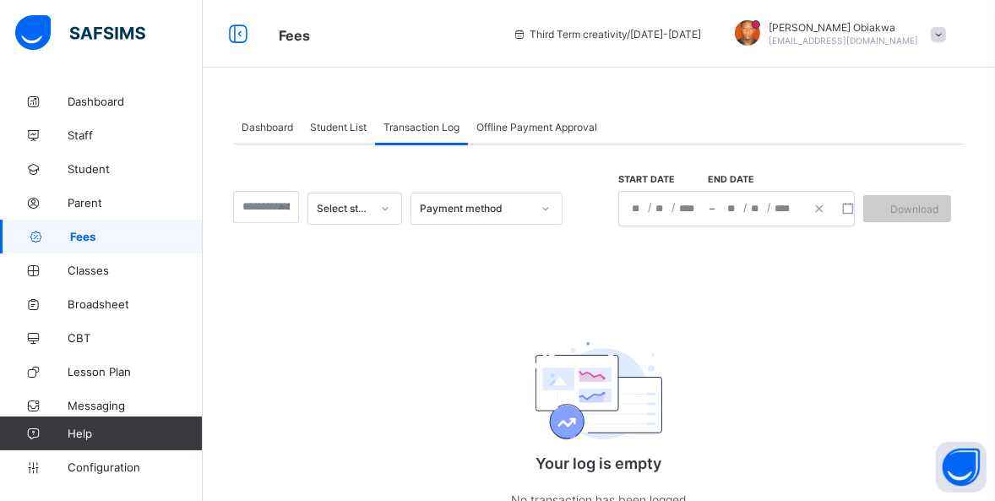
click at [521, 122] on span "Offline Payment Approval" at bounding box center [537, 127] width 121 height 13
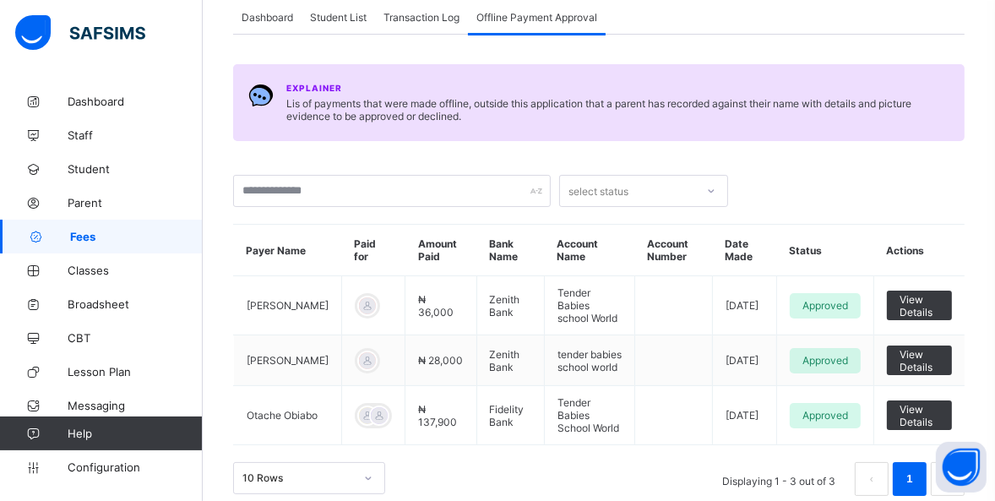
scroll to position [133, 0]
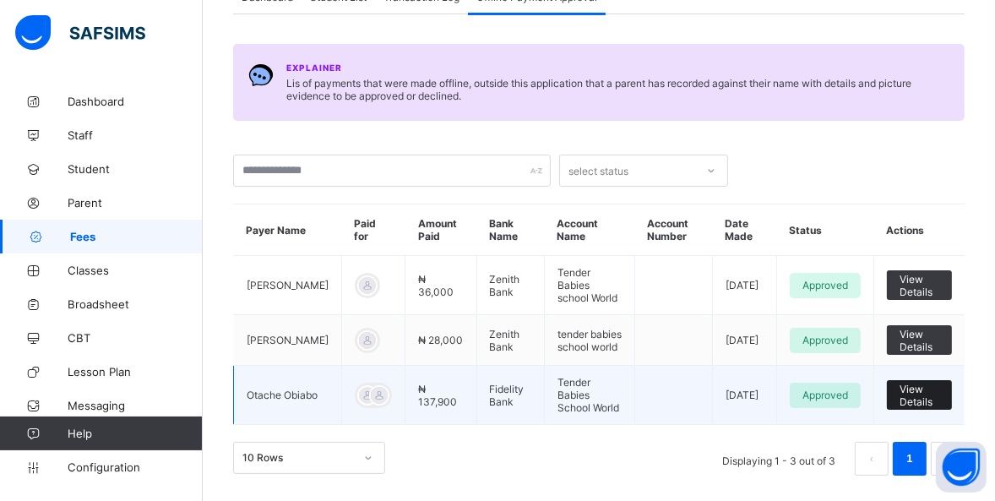
click at [934, 398] on span "View Details" at bounding box center [920, 395] width 40 height 25
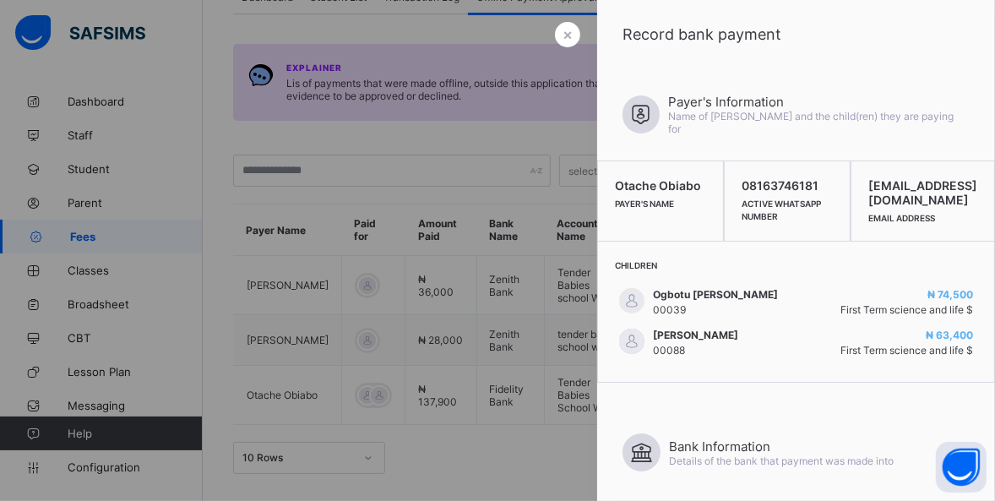
click at [694, 460] on span "Details of the bank that payment was made into" at bounding box center [781, 461] width 225 height 13
click at [340, 177] on div at bounding box center [497, 250] width 995 height 501
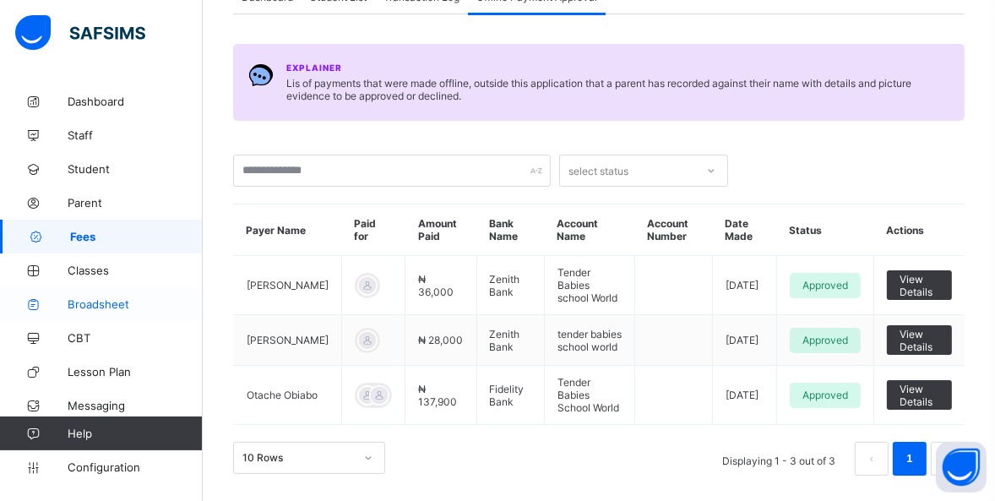
click at [101, 303] on span "Broadsheet" at bounding box center [135, 304] width 135 height 14
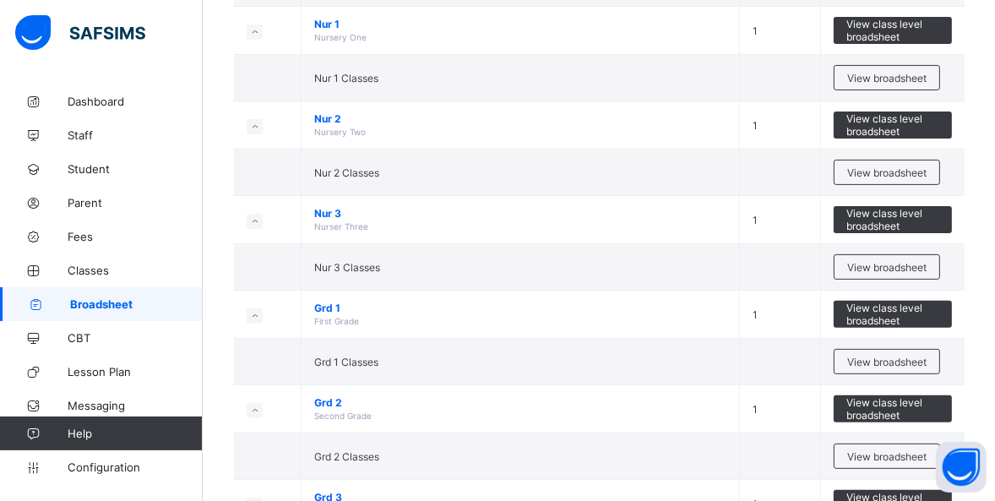
scroll to position [399, 0]
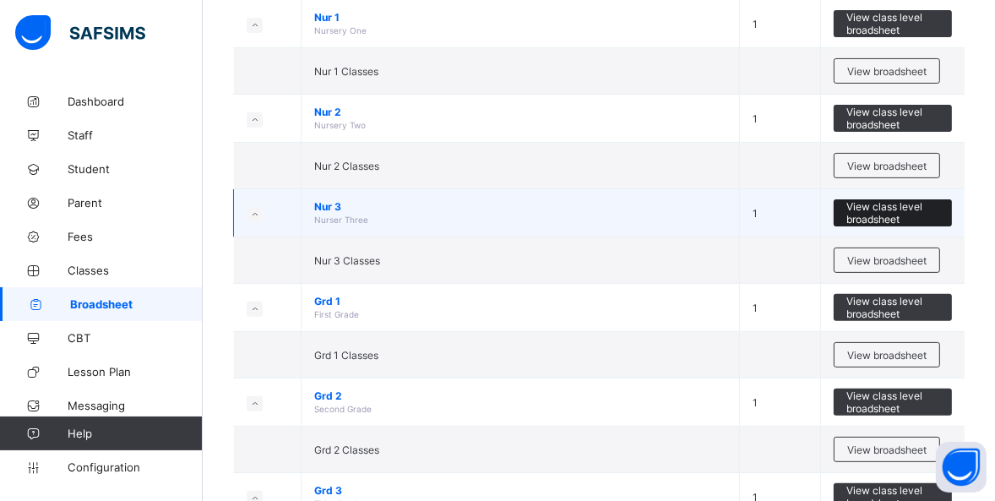
click at [907, 210] on span "View class level broadsheet" at bounding box center [893, 212] width 93 height 25
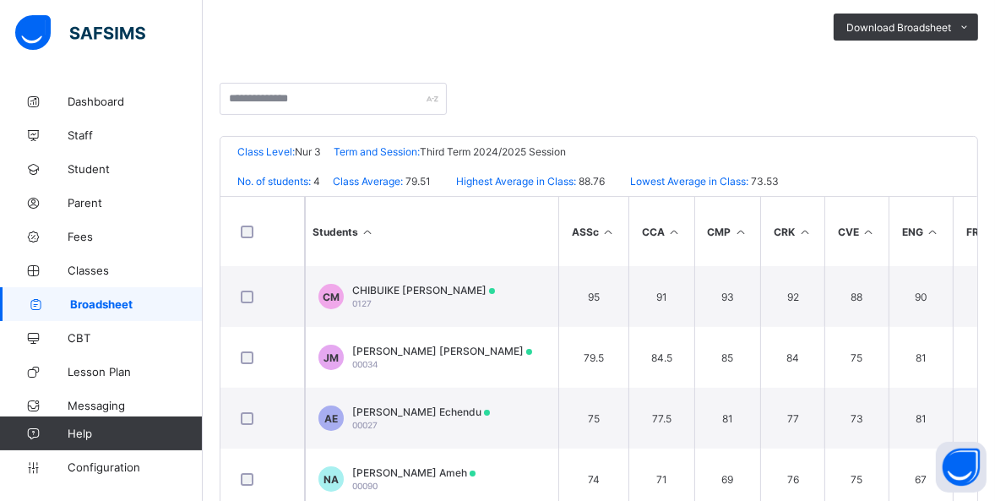
scroll to position [336, 0]
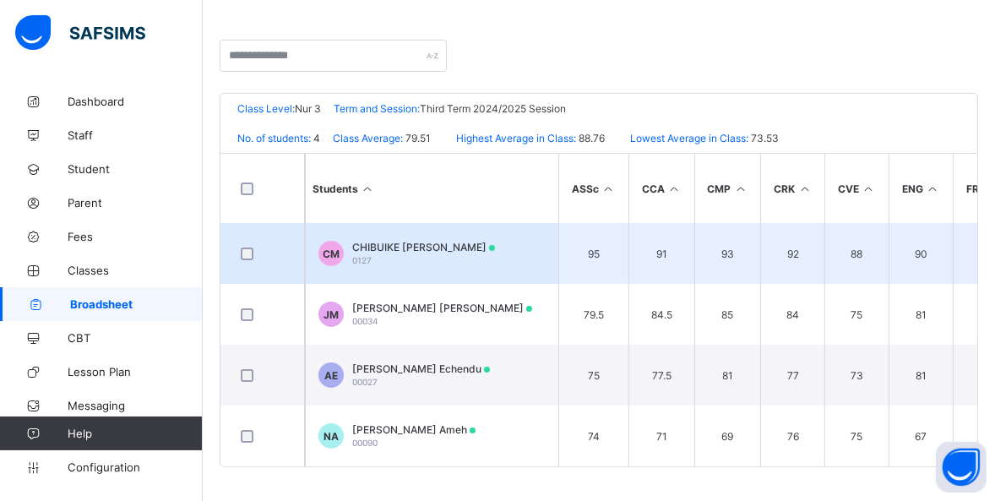
click at [418, 241] on span "CHIBUIKE [PERSON_NAME]" at bounding box center [423, 247] width 143 height 13
click at [0, 0] on div "Position /undefined Final Grade Total Score Final Average No. of Subjects No. i…" at bounding box center [0, 0] width 0 height 0
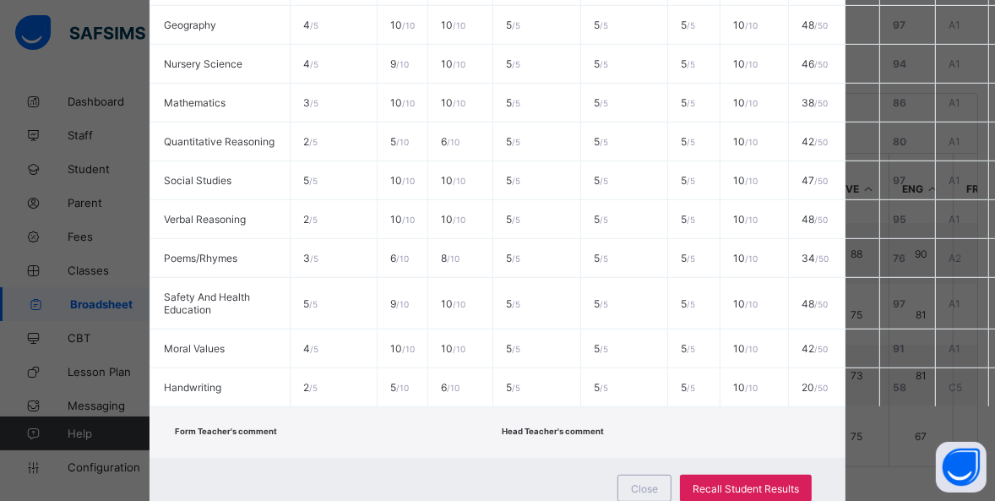
scroll to position [905, 0]
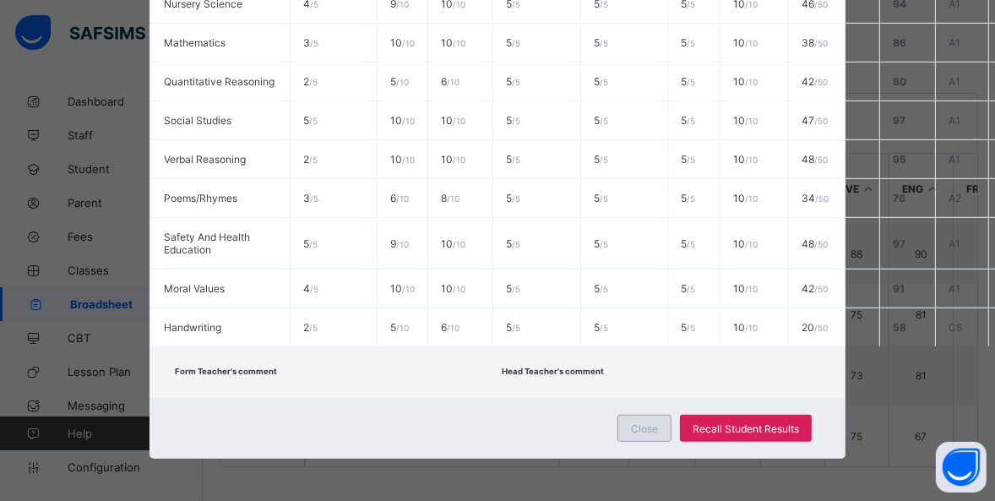
click at [638, 422] on span "Close" at bounding box center [644, 428] width 27 height 13
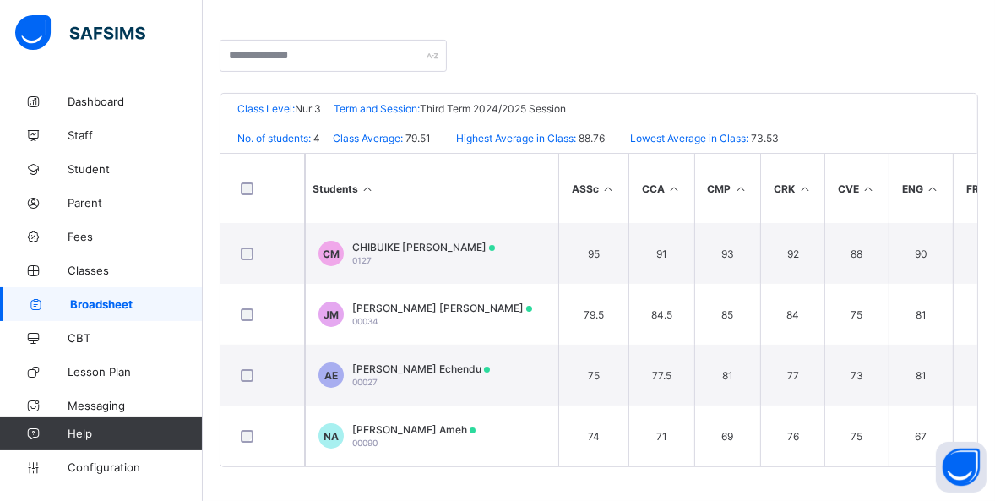
scroll to position [0, 0]
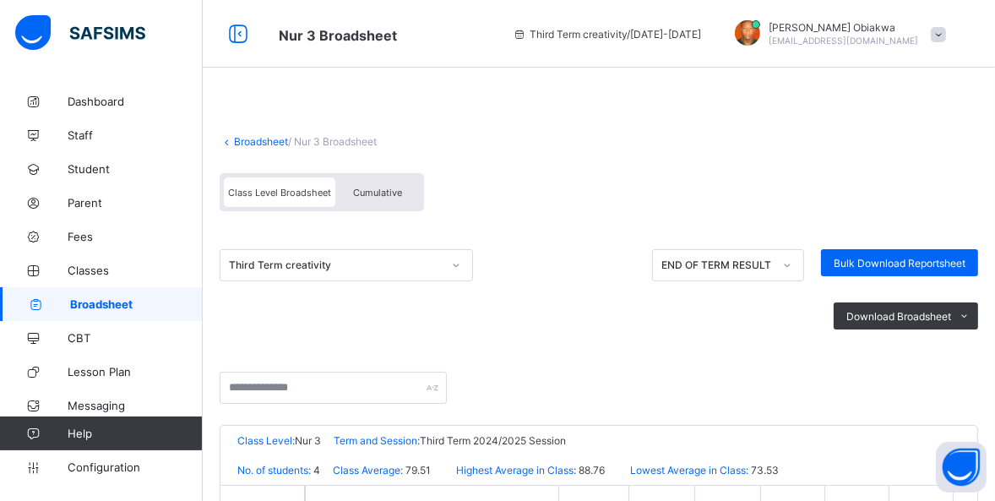
click at [946, 34] on span at bounding box center [938, 34] width 15 height 15
click at [90, 126] on link "Staff" at bounding box center [101, 135] width 203 height 34
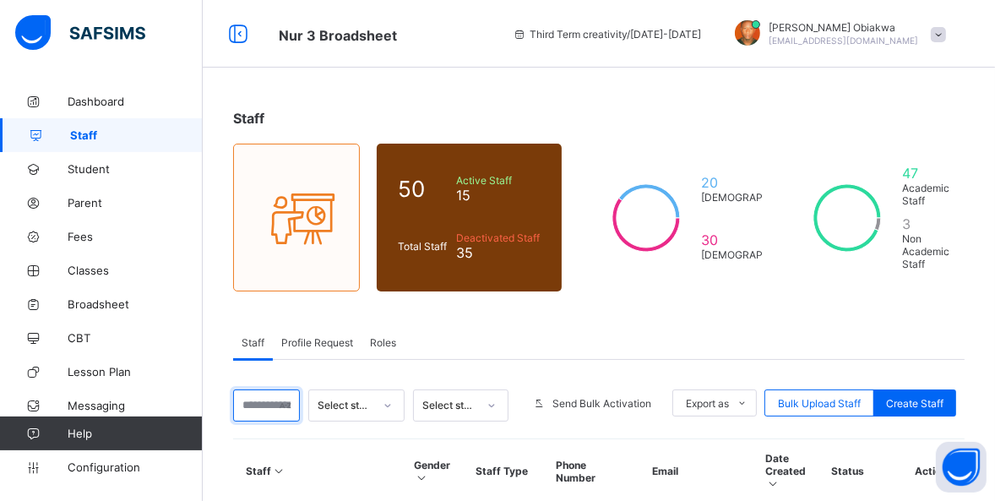
click at [264, 402] on input "text" at bounding box center [266, 405] width 67 height 32
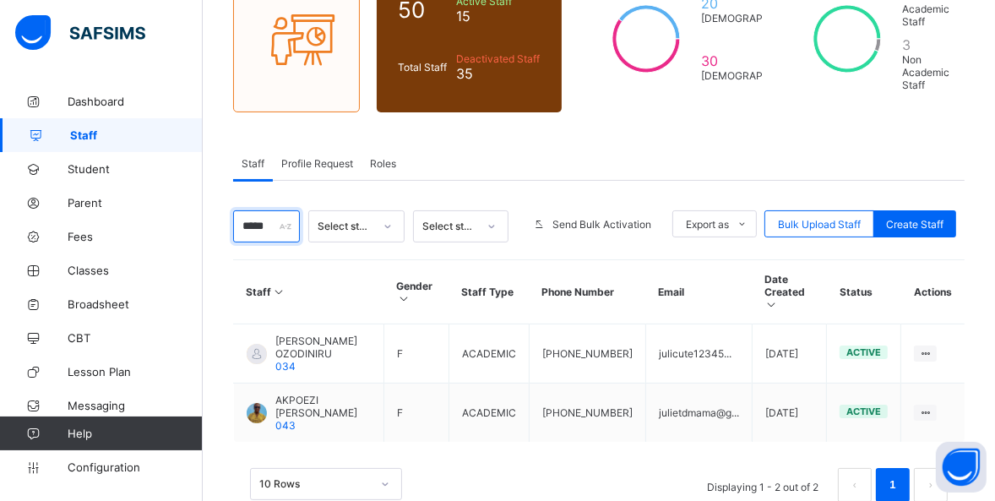
scroll to position [202, 0]
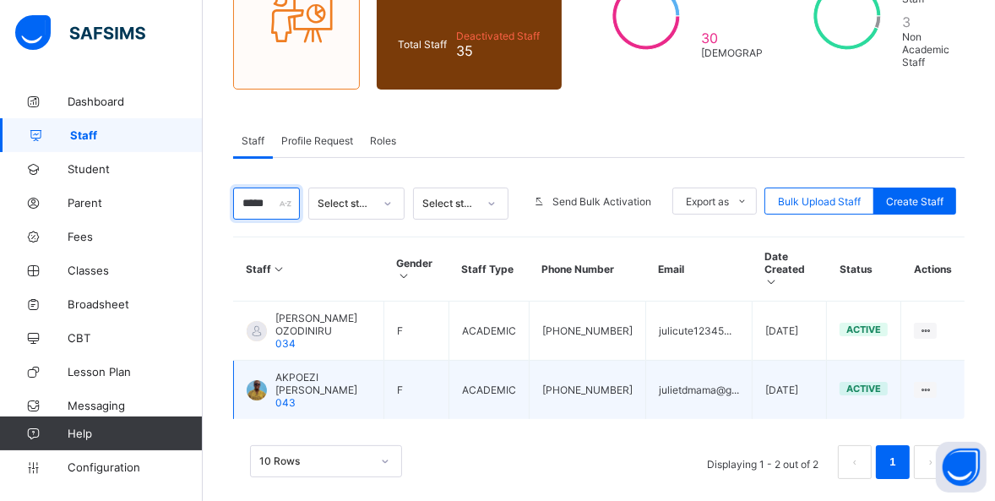
type input "*****"
click at [314, 371] on span "AKPOEZI [PERSON_NAME]" at bounding box center [322, 383] width 95 height 25
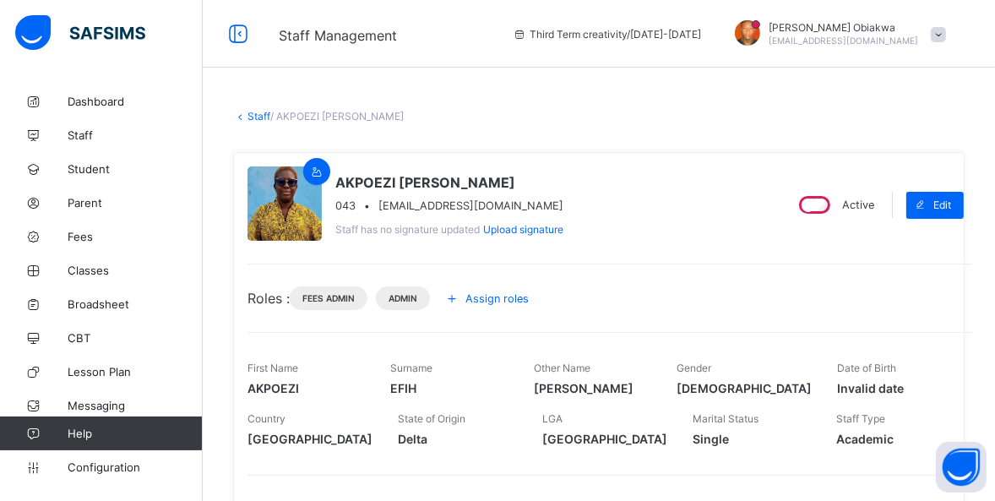
click at [391, 203] on span "[EMAIL_ADDRESS][DOMAIN_NAME]" at bounding box center [471, 205] width 185 height 13
copy span "[EMAIL_ADDRESS][DOMAIN_NAME]"
click at [945, 37] on span at bounding box center [938, 34] width 15 height 15
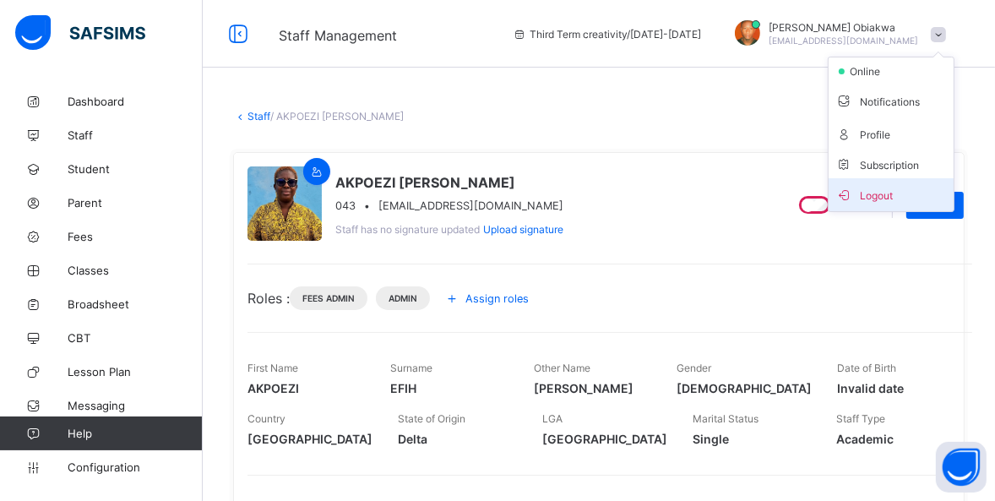
click at [887, 192] on span "Logout" at bounding box center [892, 194] width 112 height 19
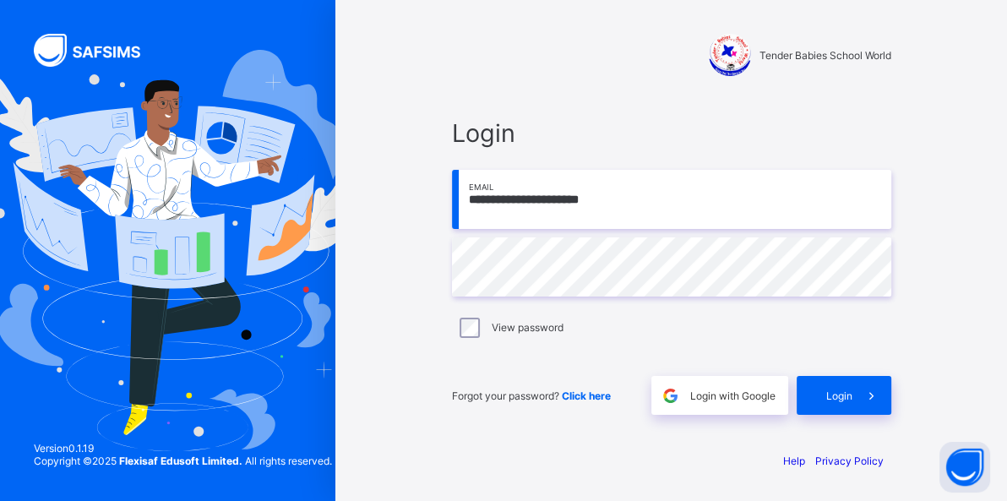
click at [542, 195] on input "**********" at bounding box center [671, 199] width 439 height 59
paste input "email"
type input "**********"
click at [832, 399] on span "Login" at bounding box center [839, 395] width 26 height 13
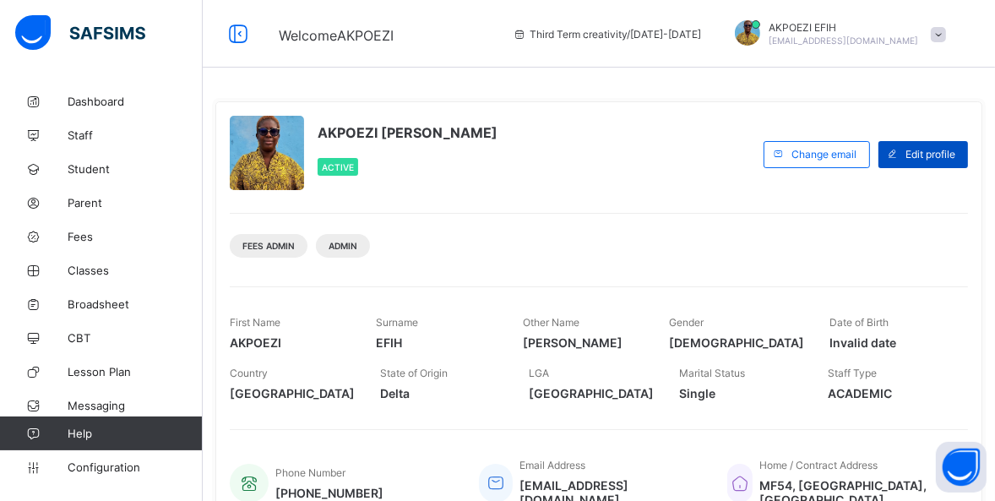
click at [921, 153] on span "Edit profile" at bounding box center [931, 154] width 50 height 13
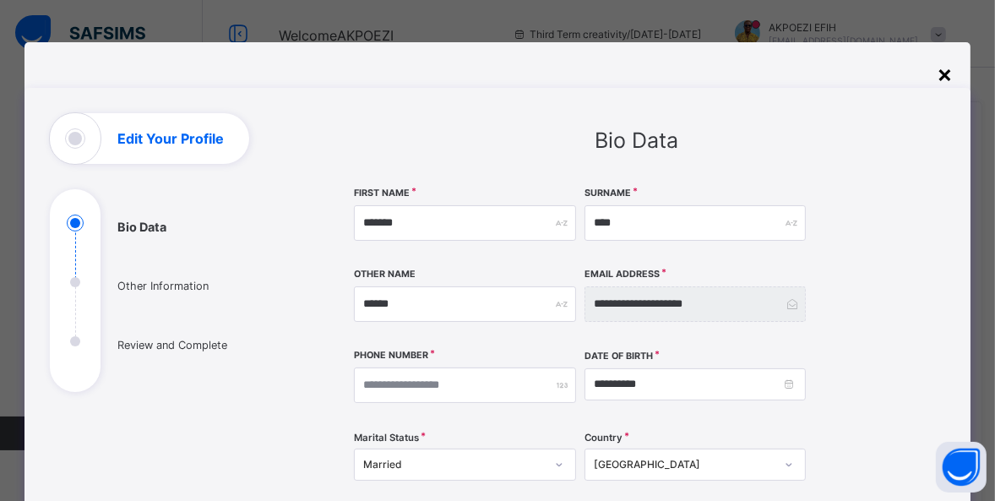
click at [946, 76] on div "×" at bounding box center [946, 73] width 16 height 29
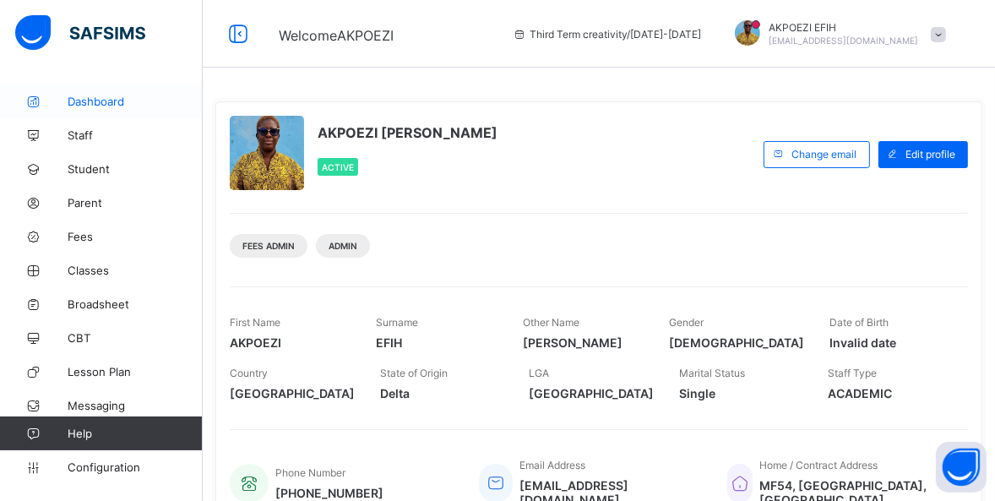
click at [101, 99] on span "Dashboard" at bounding box center [135, 102] width 135 height 14
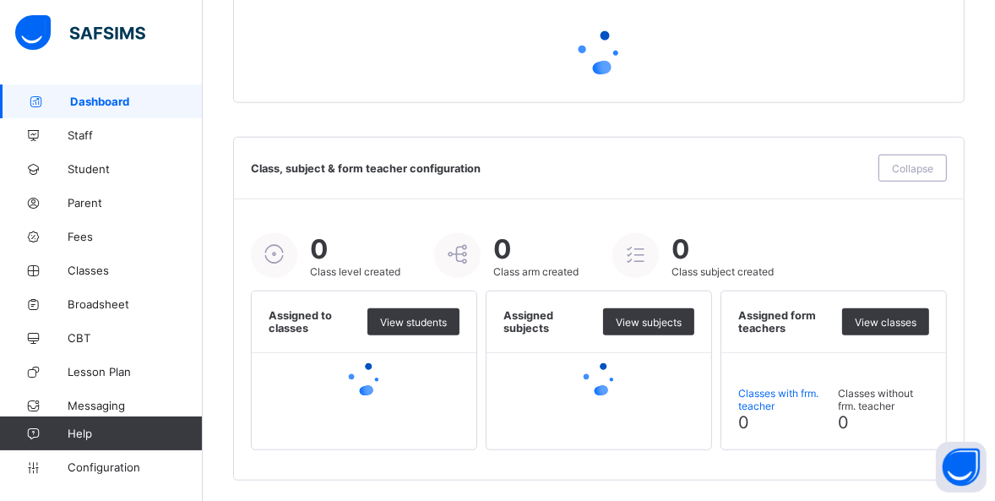
scroll to position [1241, 0]
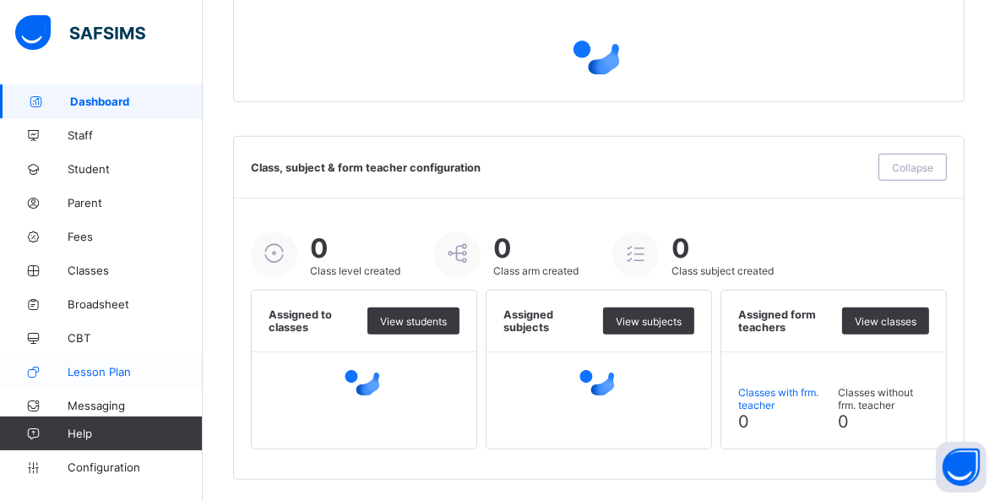
click at [182, 371] on span "Lesson Plan" at bounding box center [135, 372] width 135 height 14
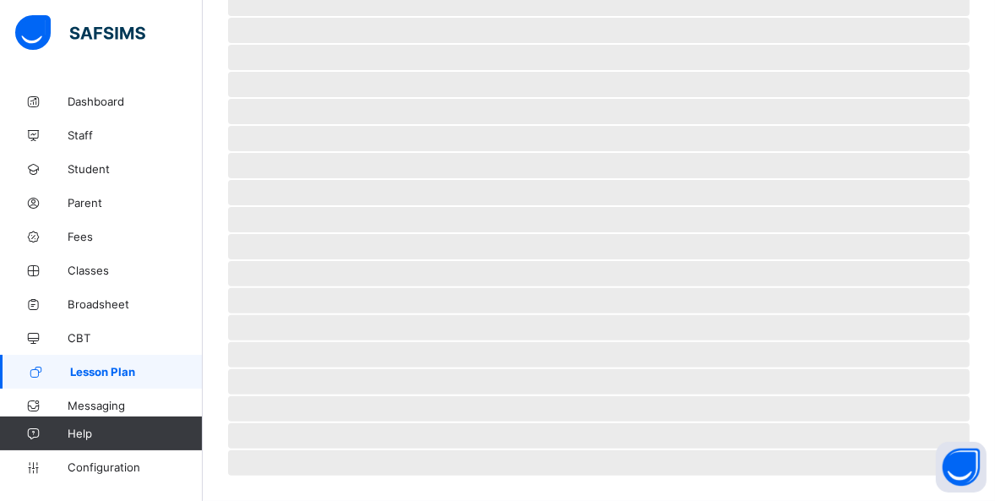
scroll to position [417, 0]
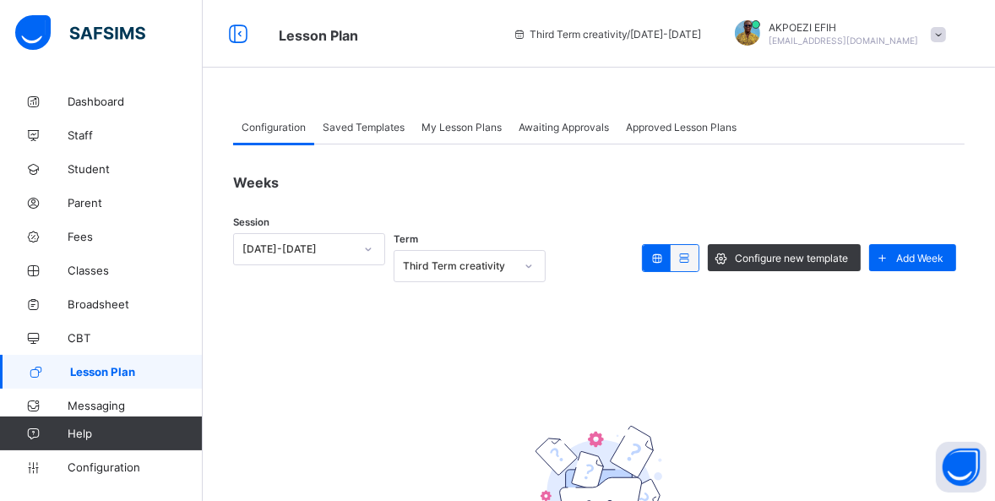
click at [670, 132] on span "Approved Lesson Plans" at bounding box center [681, 127] width 111 height 13
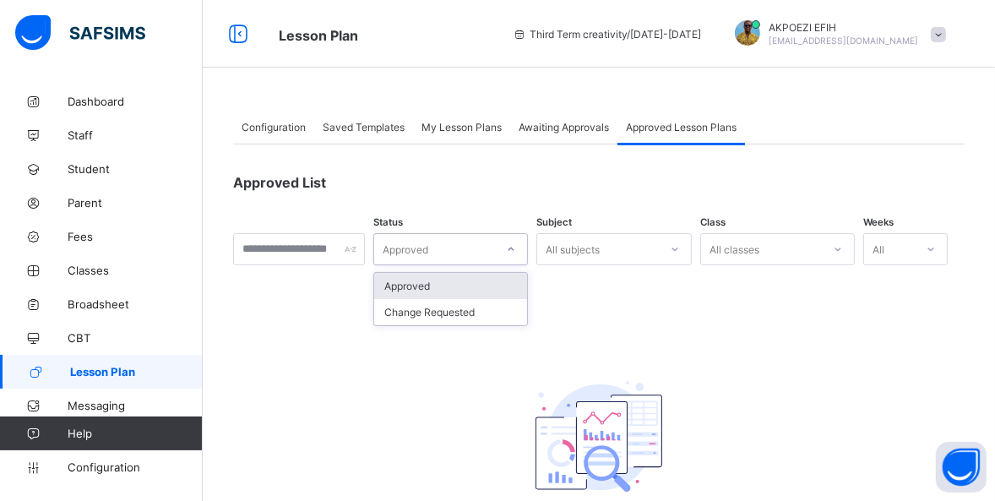
click at [526, 255] on div at bounding box center [511, 249] width 29 height 27
click at [527, 279] on div "Approved" at bounding box center [450, 286] width 153 height 26
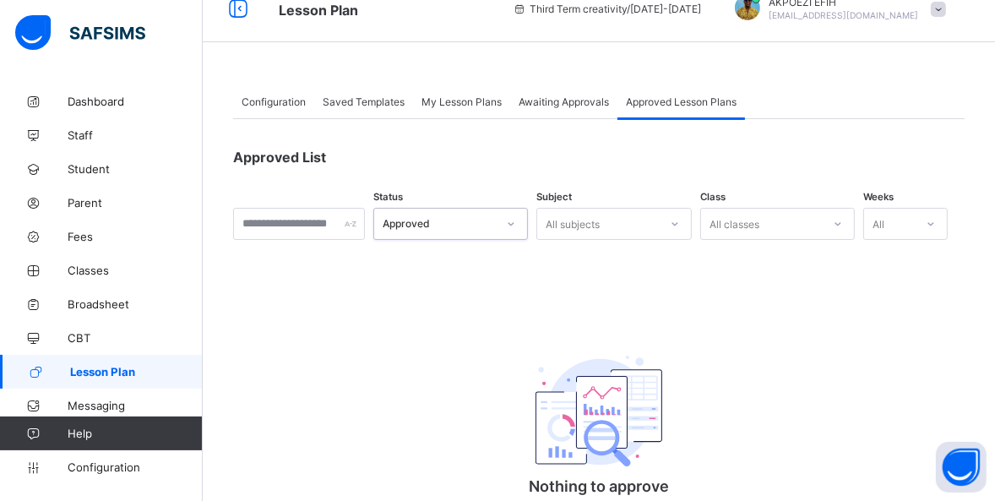
click at [684, 240] on div "All subjects" at bounding box center [614, 224] width 155 height 32
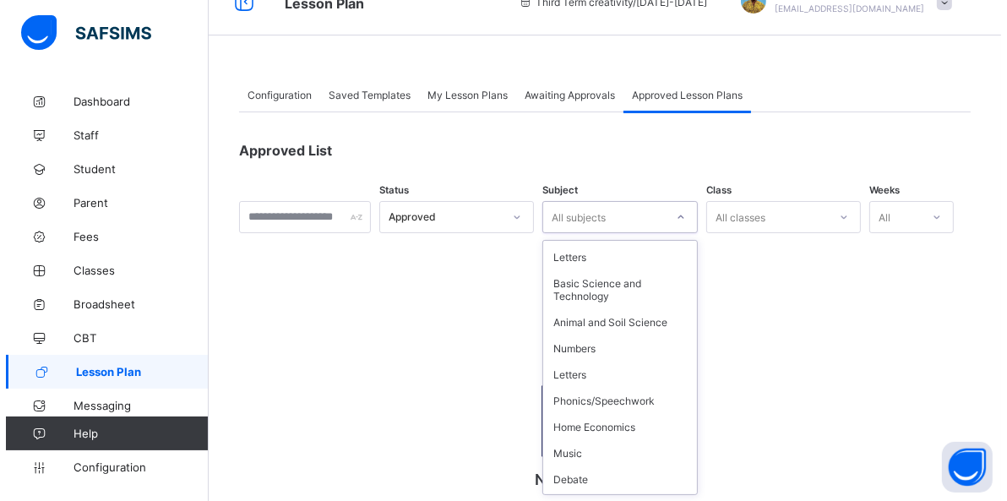
scroll to position [788, 0]
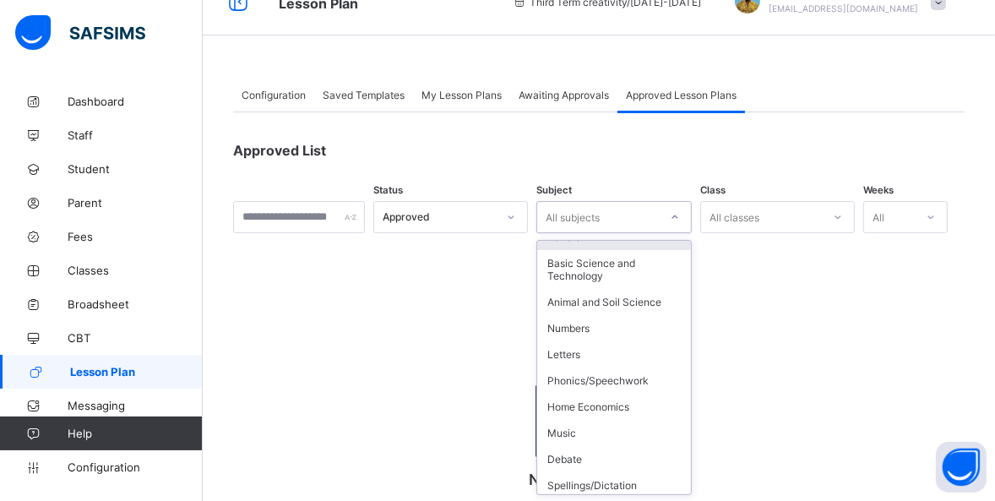
click at [843, 217] on icon at bounding box center [838, 217] width 10 height 17
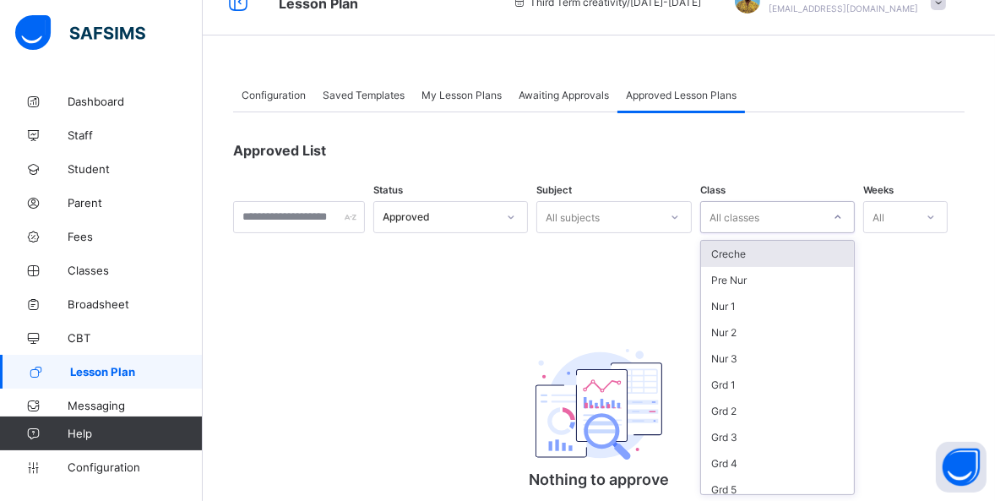
click at [936, 214] on icon at bounding box center [931, 217] width 10 height 17
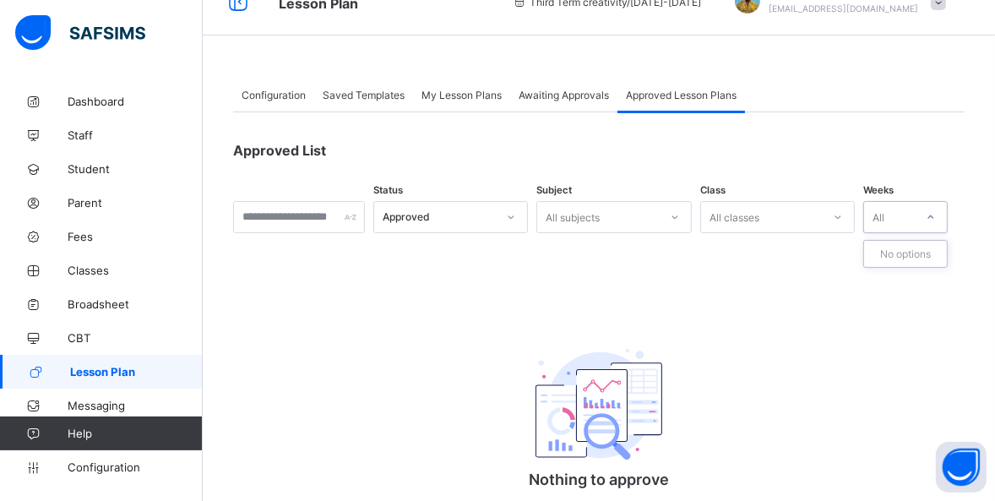
click at [936, 219] on icon at bounding box center [931, 217] width 10 height 17
click at [95, 465] on span "Configuration" at bounding box center [135, 467] width 134 height 14
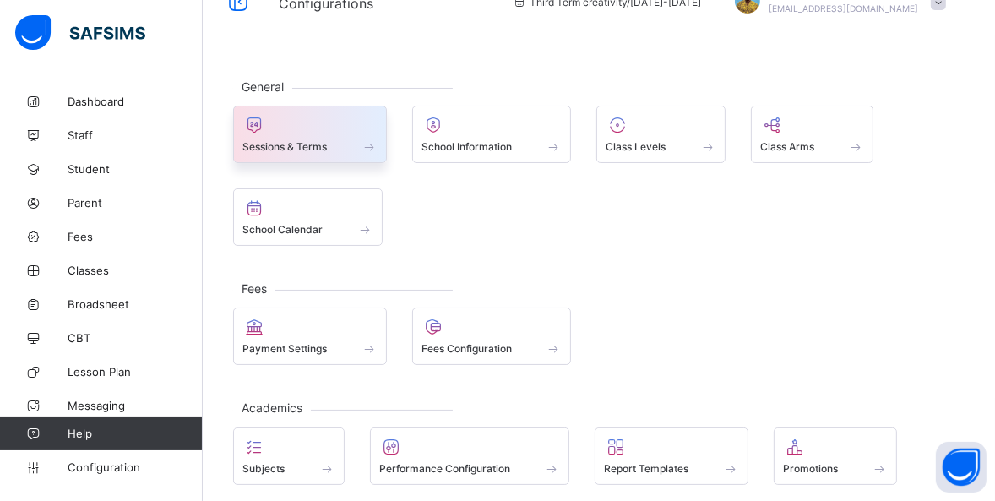
click at [330, 144] on div "Sessions & Terms" at bounding box center [309, 146] width 135 height 14
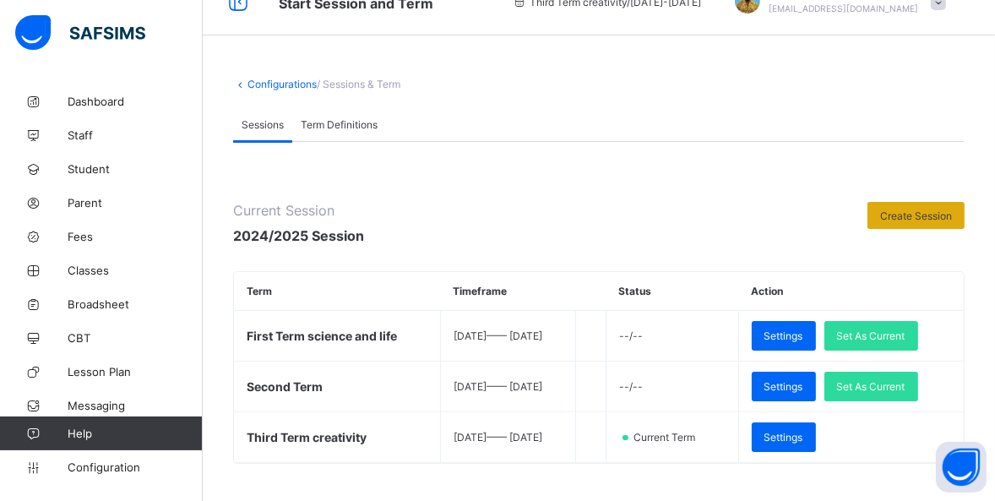
click at [941, 210] on span "Create Session" at bounding box center [916, 216] width 72 height 13
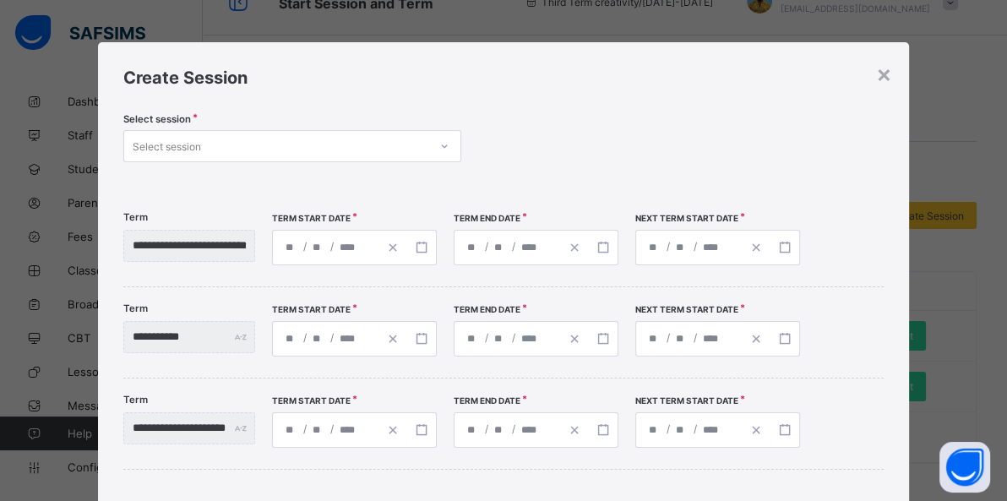
click at [439, 143] on icon at bounding box center [444, 146] width 10 height 17
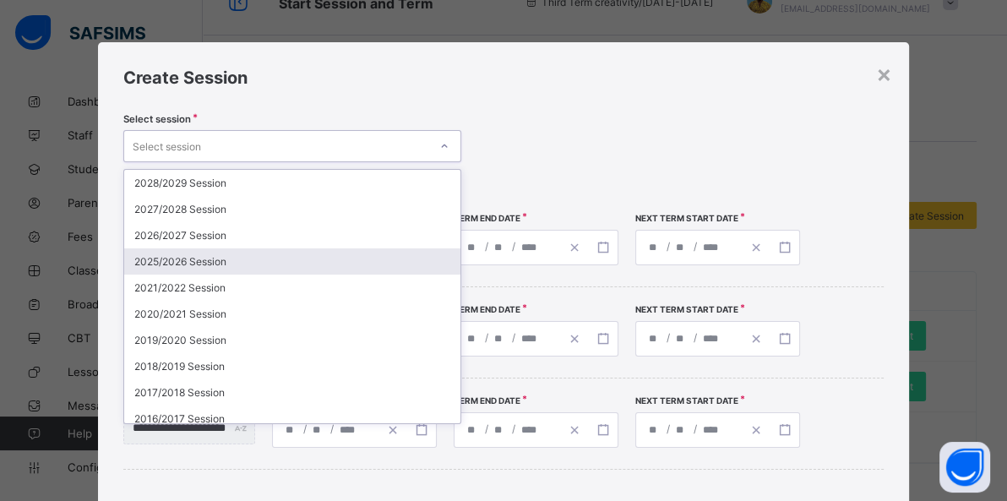
click at [253, 253] on div "2025/2026 Session" at bounding box center [292, 261] width 336 height 26
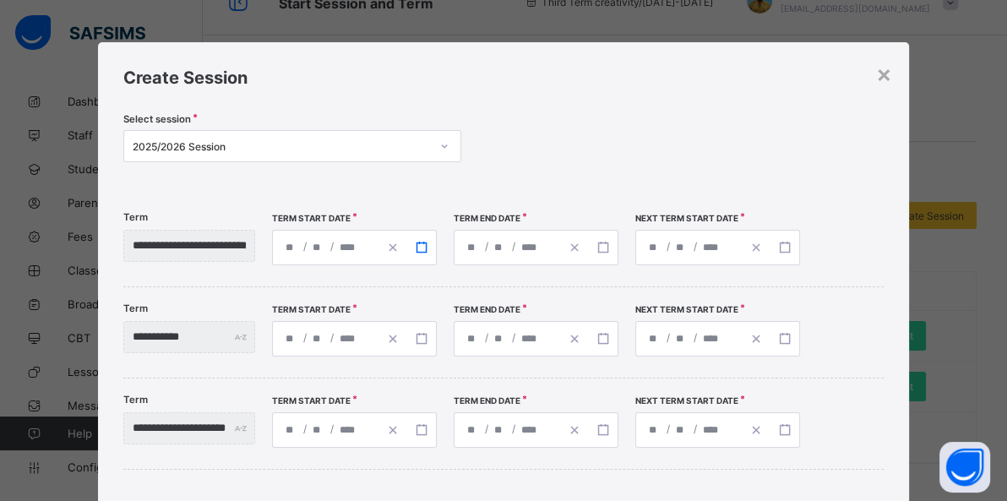
click at [436, 253] on button "button" at bounding box center [421, 248] width 29 height 34
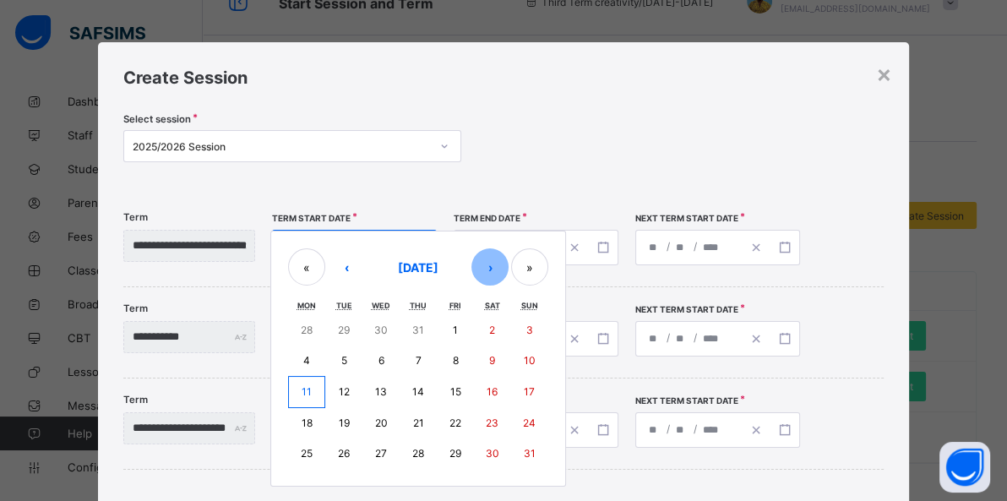
click at [509, 271] on button "›" at bounding box center [489, 266] width 37 height 37
click at [325, 362] on button "8" at bounding box center [306, 361] width 37 height 30
type input "**********"
type input "*"
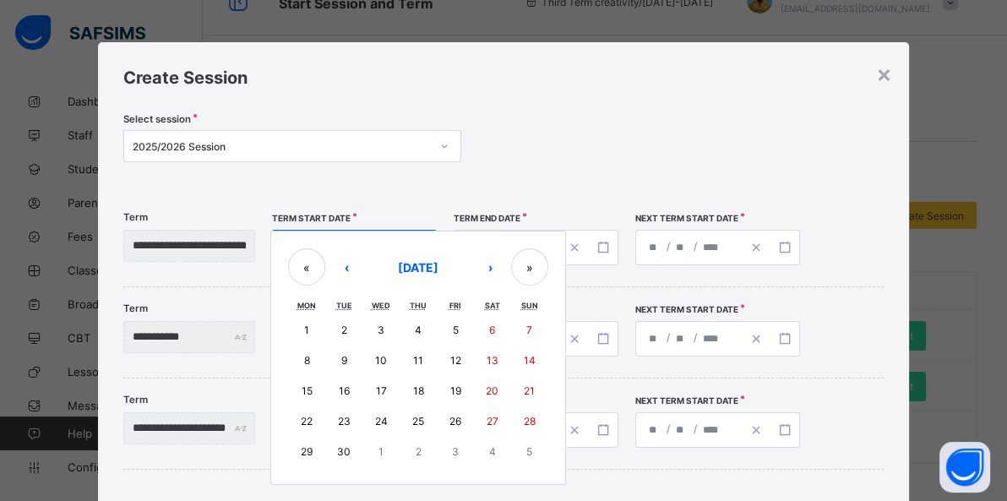
type input "****"
type input "**********"
type input "**"
type input "*"
type input "****"
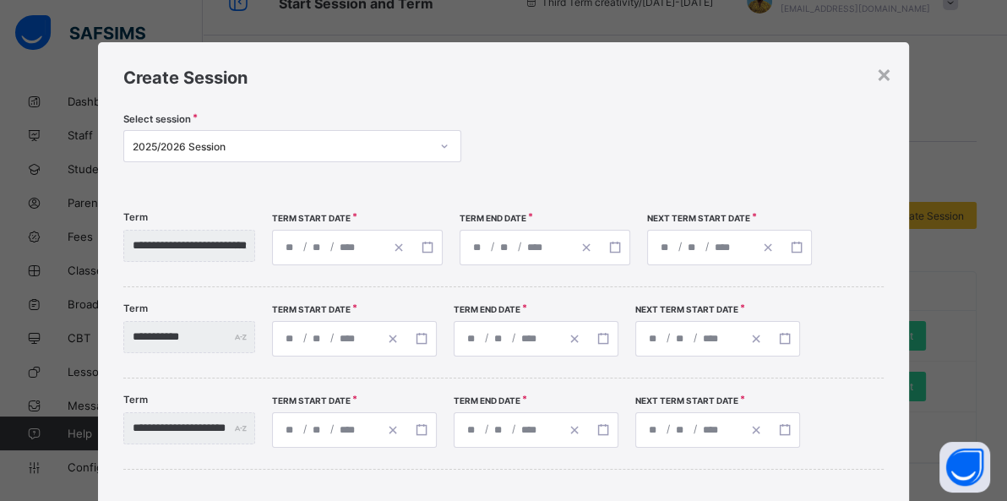
scroll to position [125, 0]
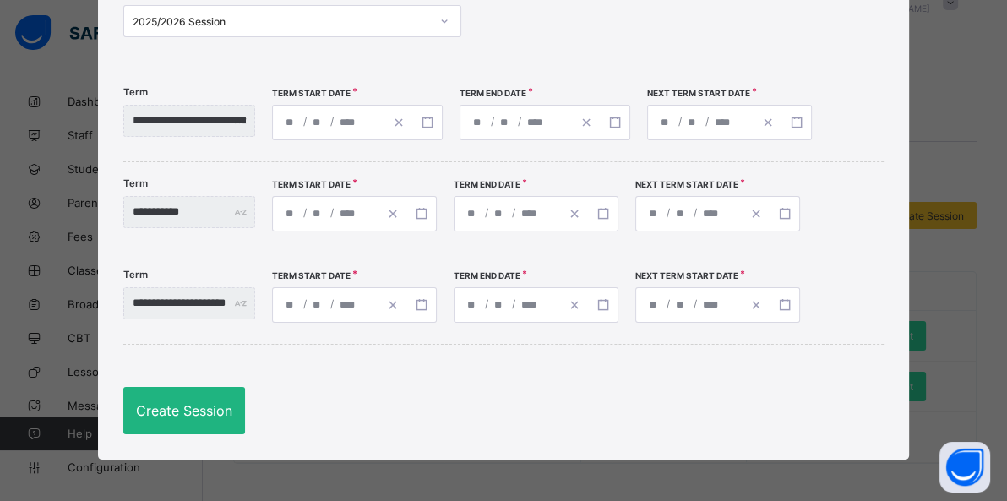
click at [200, 411] on span "Create Session" at bounding box center [184, 410] width 96 height 17
click at [447, 23] on div at bounding box center [444, 21] width 29 height 27
click at [530, 5] on div "Select session 2025/2026 Session" at bounding box center [503, 23] width 760 height 70
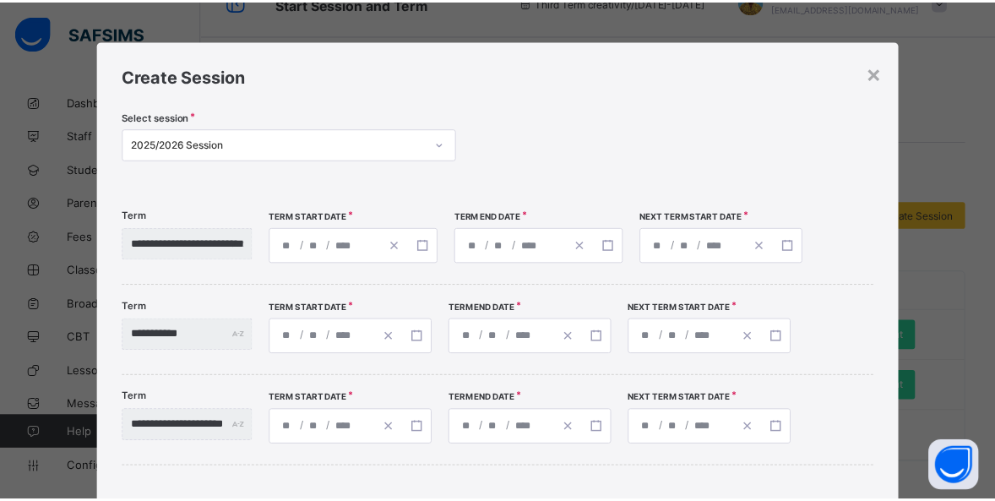
scroll to position [0, 0]
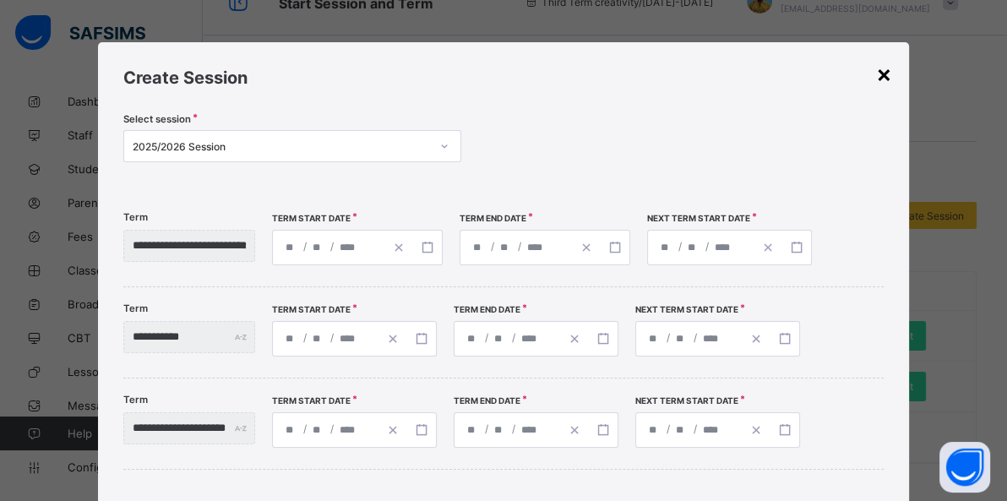
click at [880, 69] on div "×" at bounding box center [884, 73] width 16 height 29
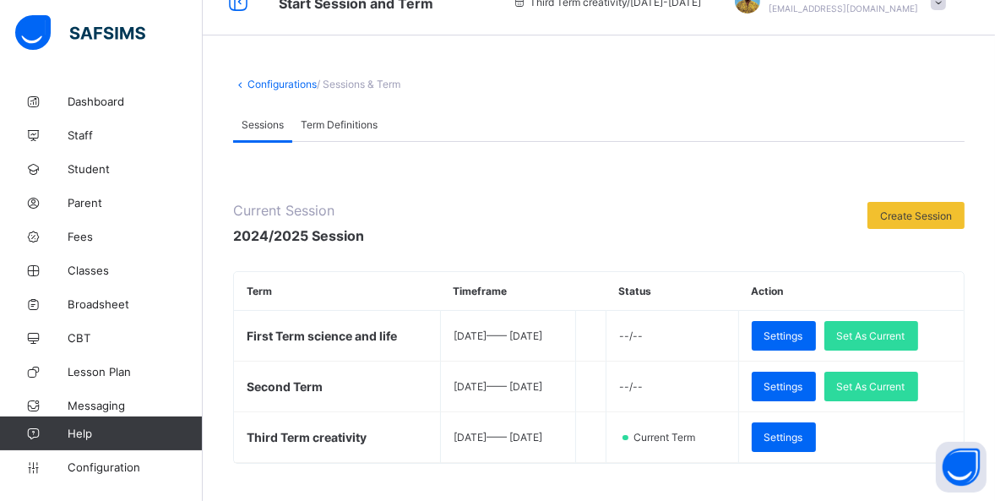
click at [339, 120] on span "Term Definitions" at bounding box center [339, 124] width 77 height 13
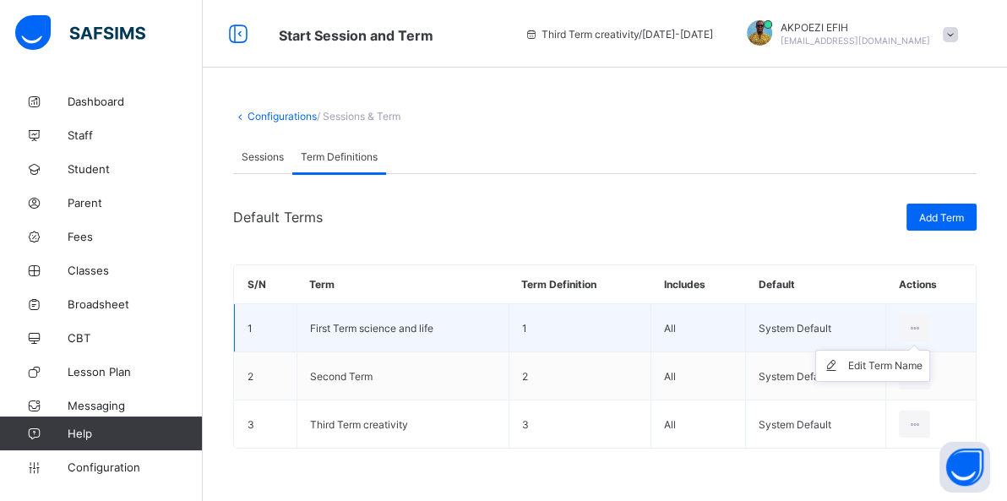
click at [918, 350] on ul "Edit Term Name" at bounding box center [872, 366] width 115 height 32
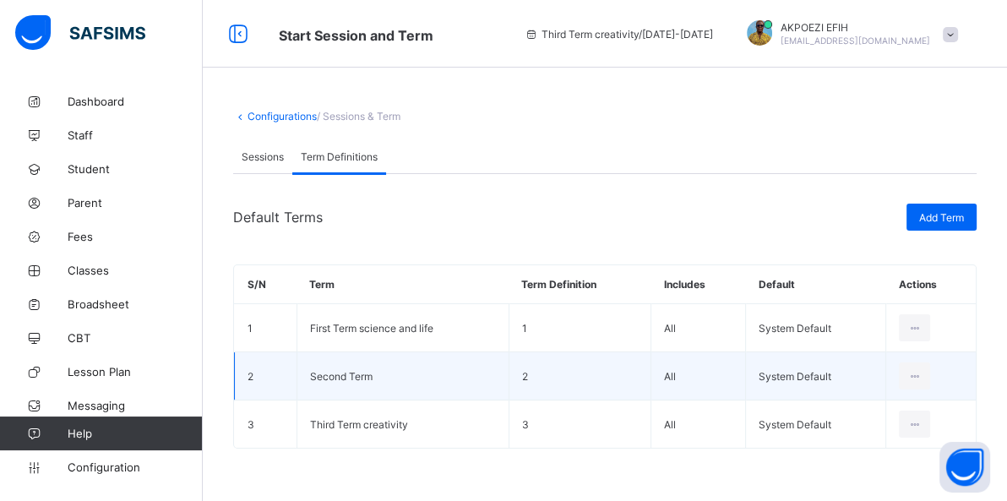
click at [406, 371] on td "Second Term" at bounding box center [403, 376] width 212 height 48
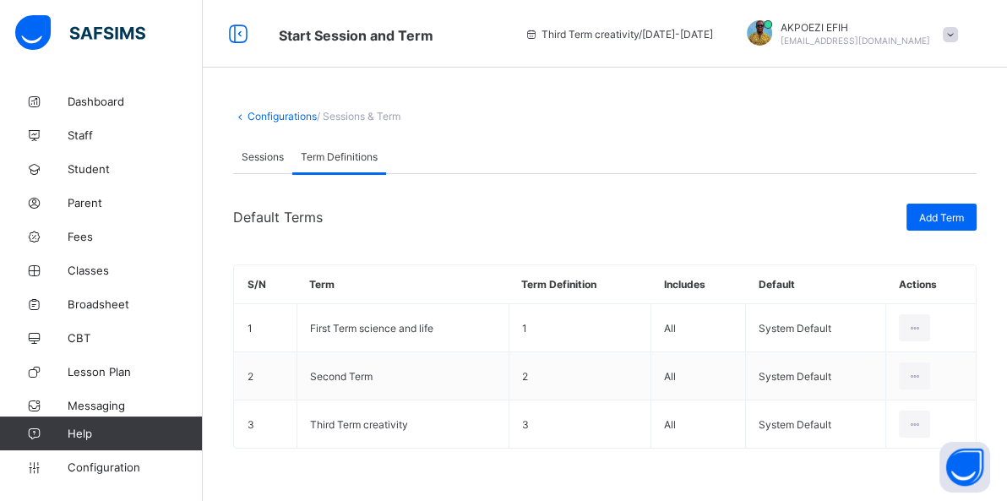
click at [772, 34] on div at bounding box center [759, 32] width 25 height 25
click at [772, 35] on div at bounding box center [759, 32] width 25 height 25
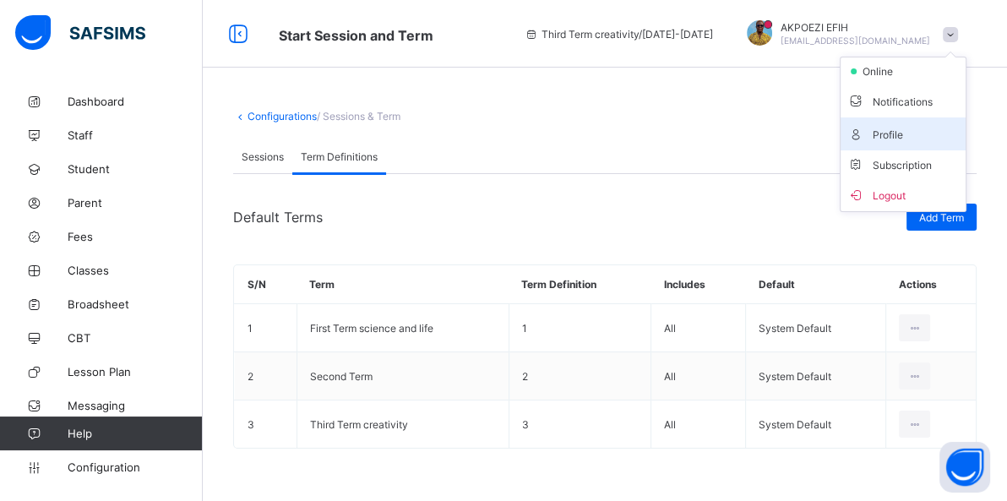
click at [887, 140] on span "Profile" at bounding box center [903, 133] width 112 height 19
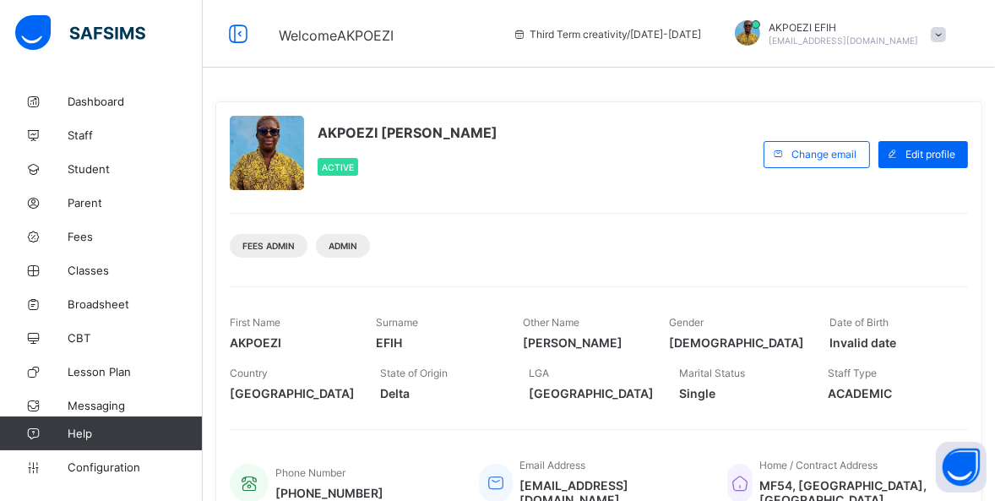
click at [255, 172] on div at bounding box center [267, 153] width 74 height 74
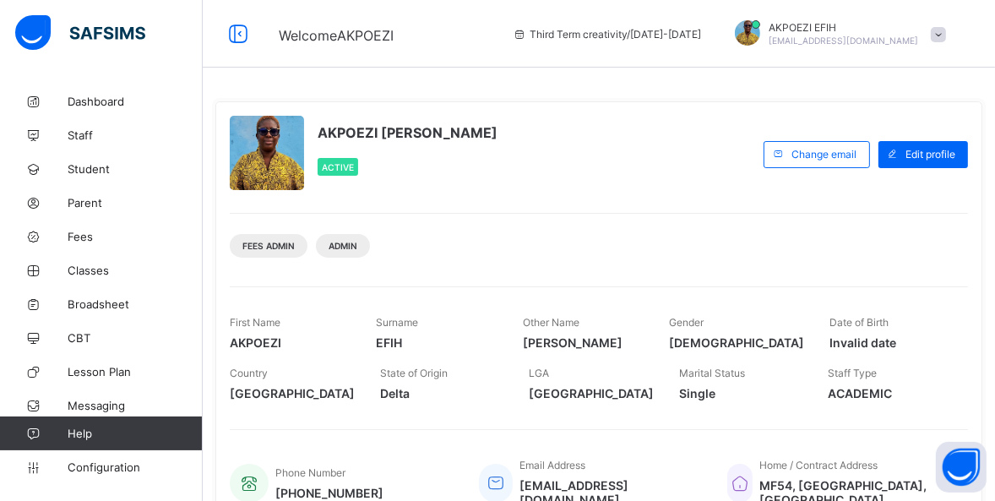
click at [255, 172] on div at bounding box center [267, 153] width 74 height 74
